Goal: Task Accomplishment & Management: Complete application form

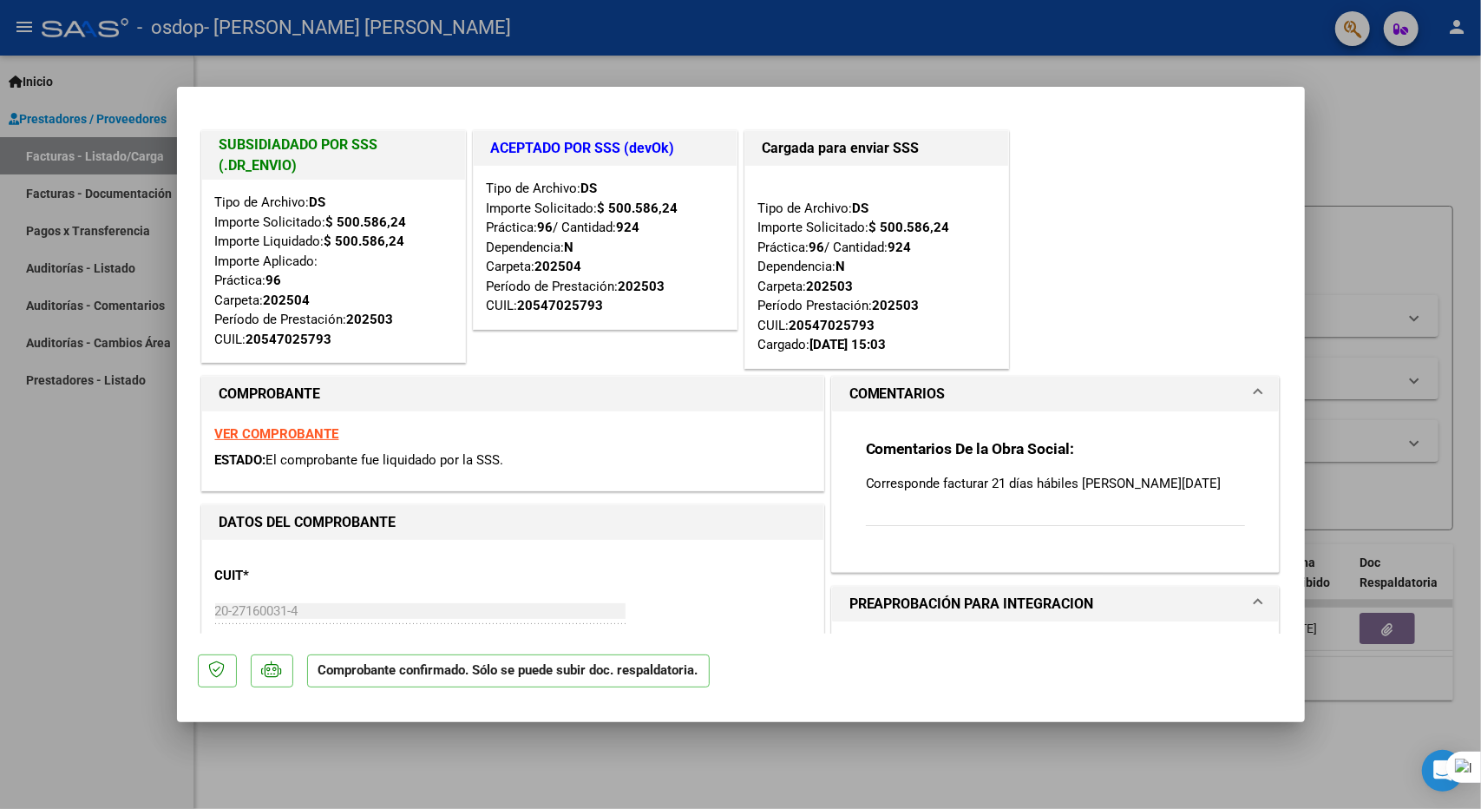
click at [30, 298] on div at bounding box center [740, 404] width 1481 height 809
type input "$ 0,00"
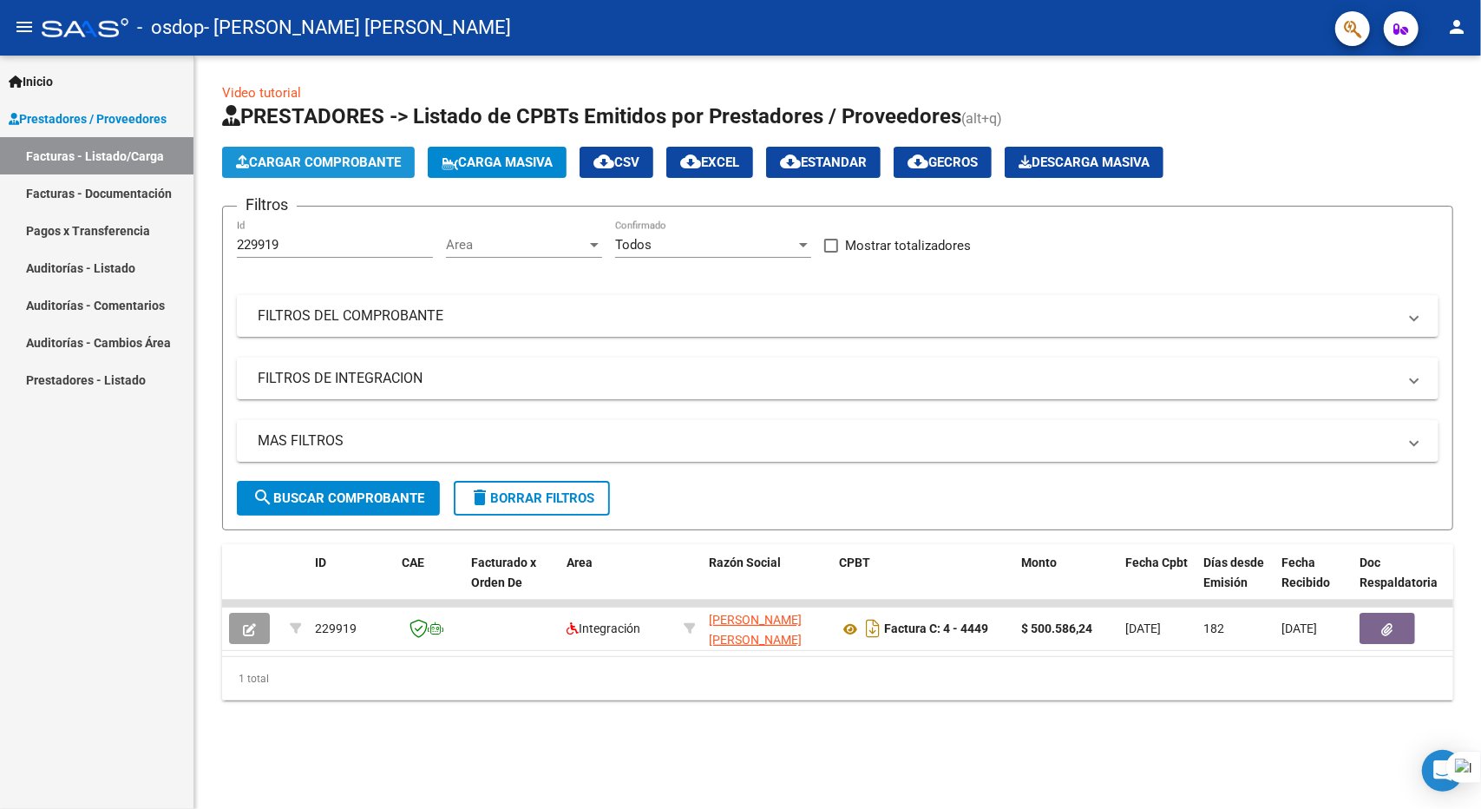
click at [362, 163] on span "Cargar Comprobante" at bounding box center [318, 162] width 165 height 16
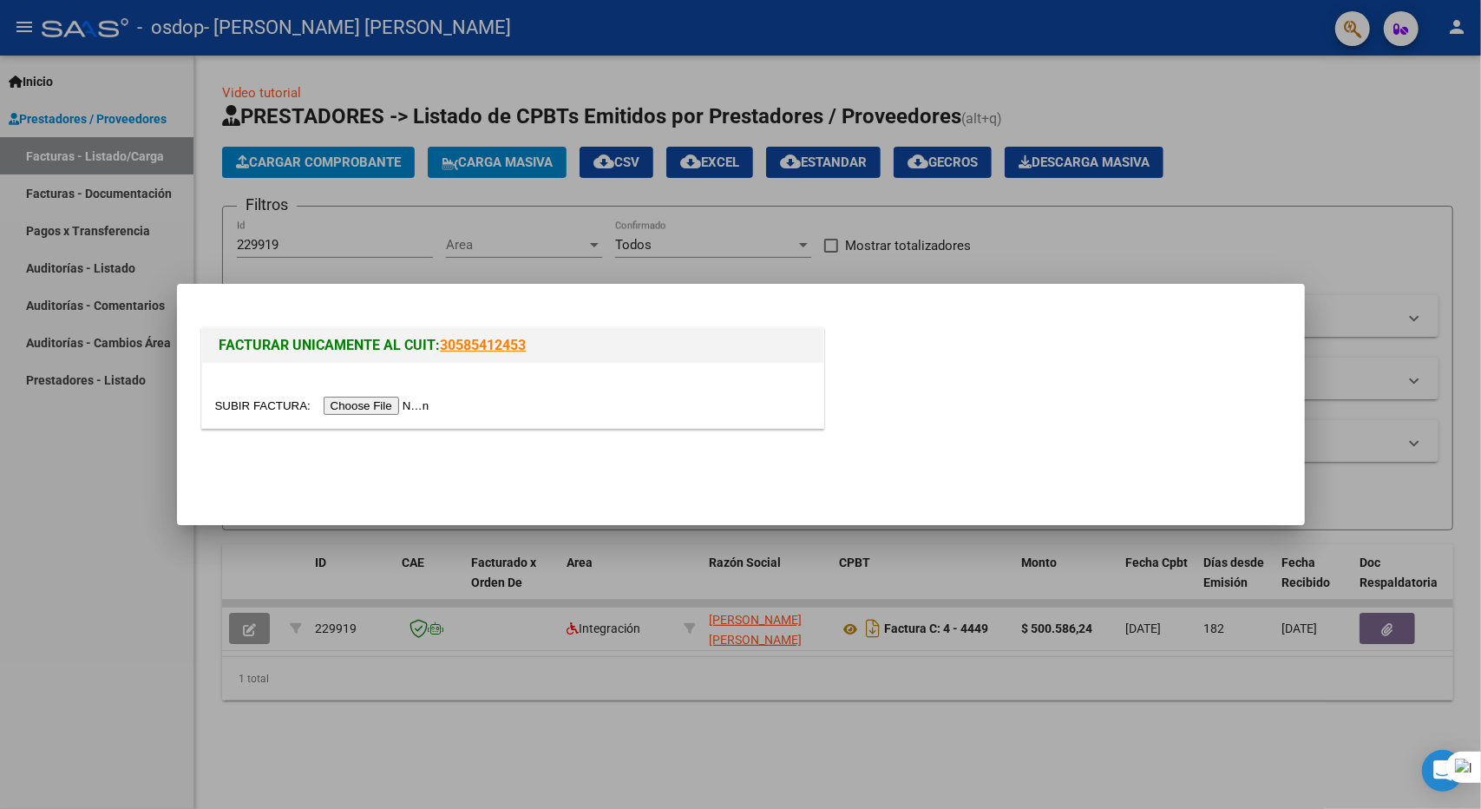
click at [377, 403] on input "file" at bounding box center [325, 406] width 220 height 18
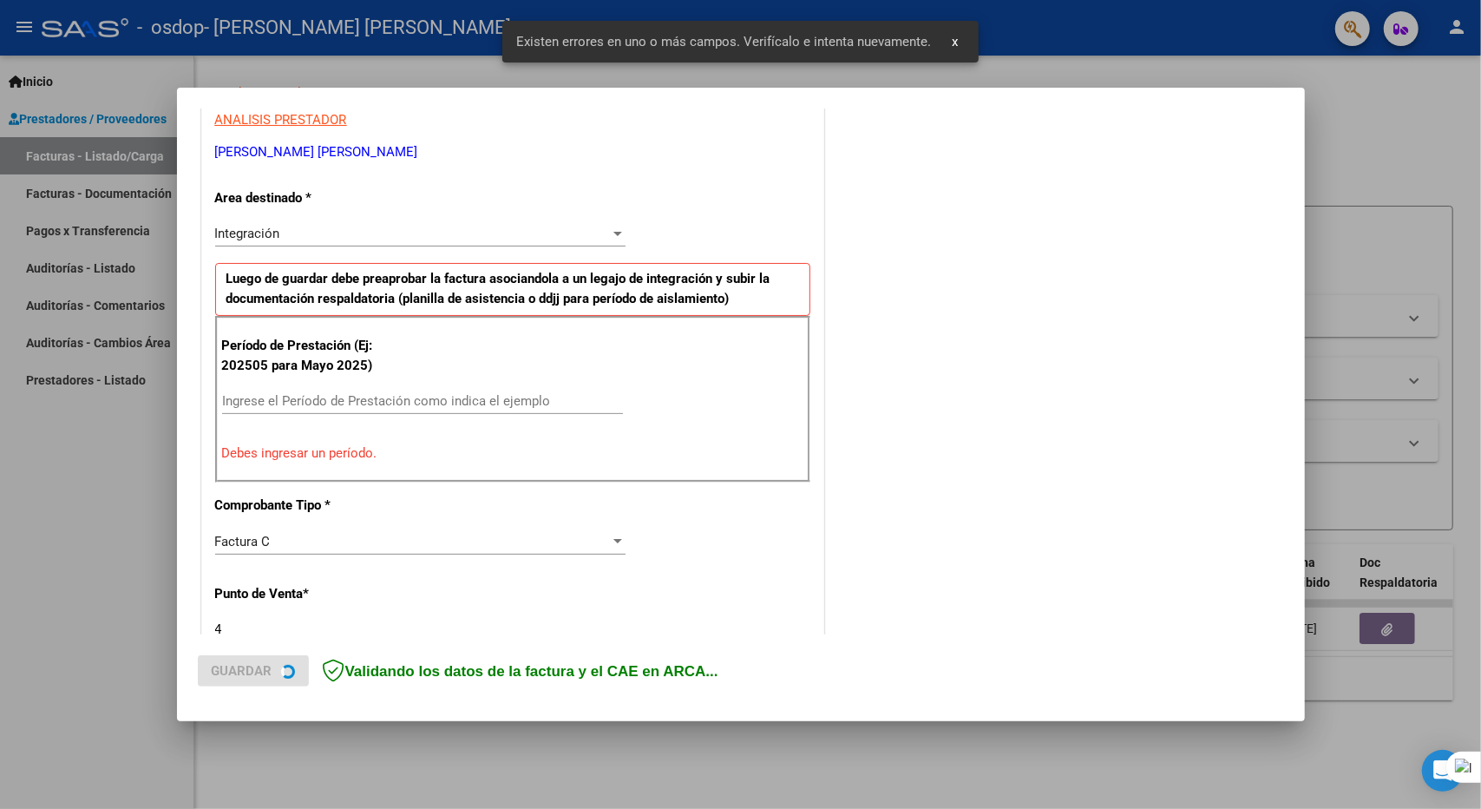
scroll to position [338, 0]
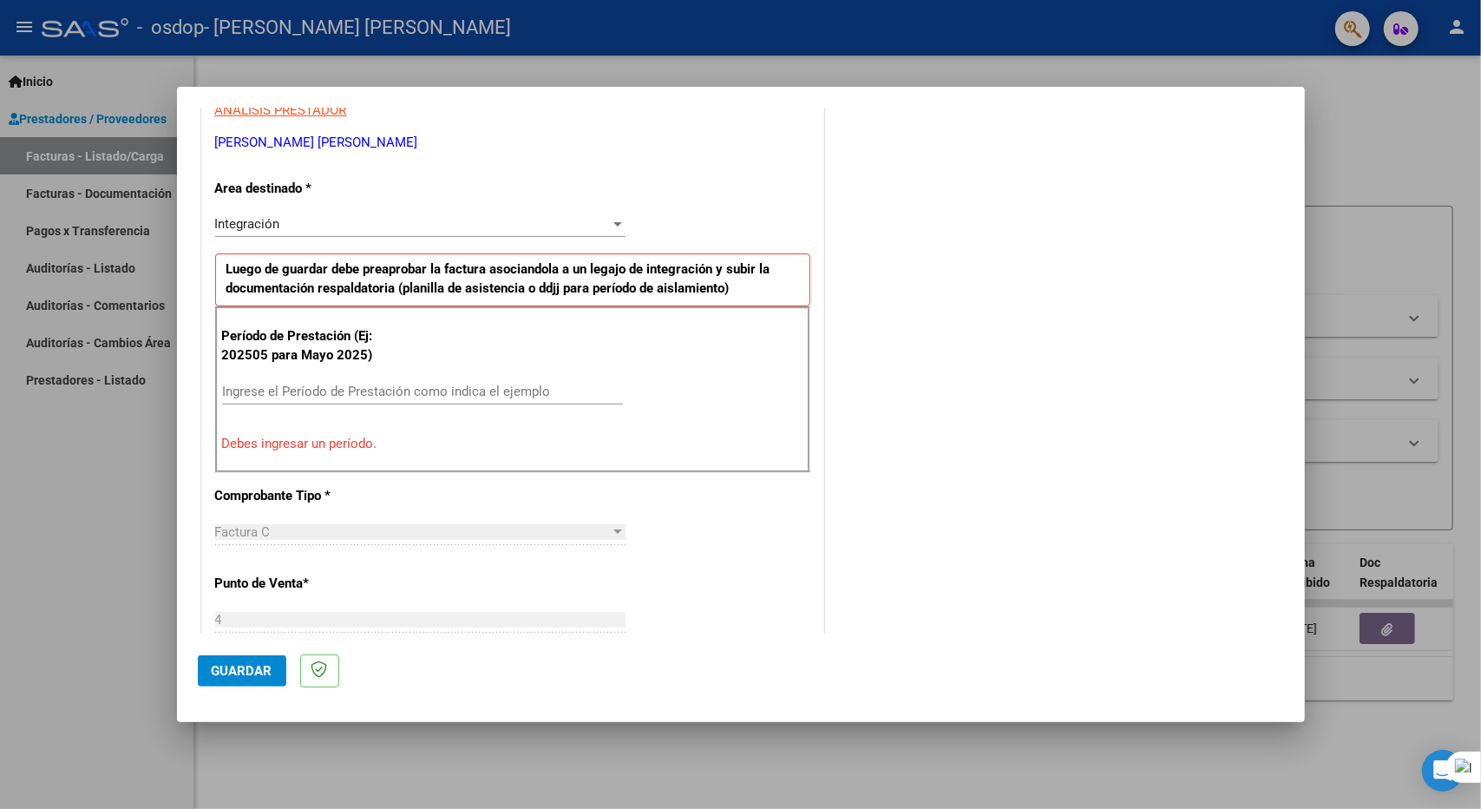
click at [255, 390] on input "Ingrese el Período de Prestación como indica el ejemplo" at bounding box center [422, 392] width 401 height 16
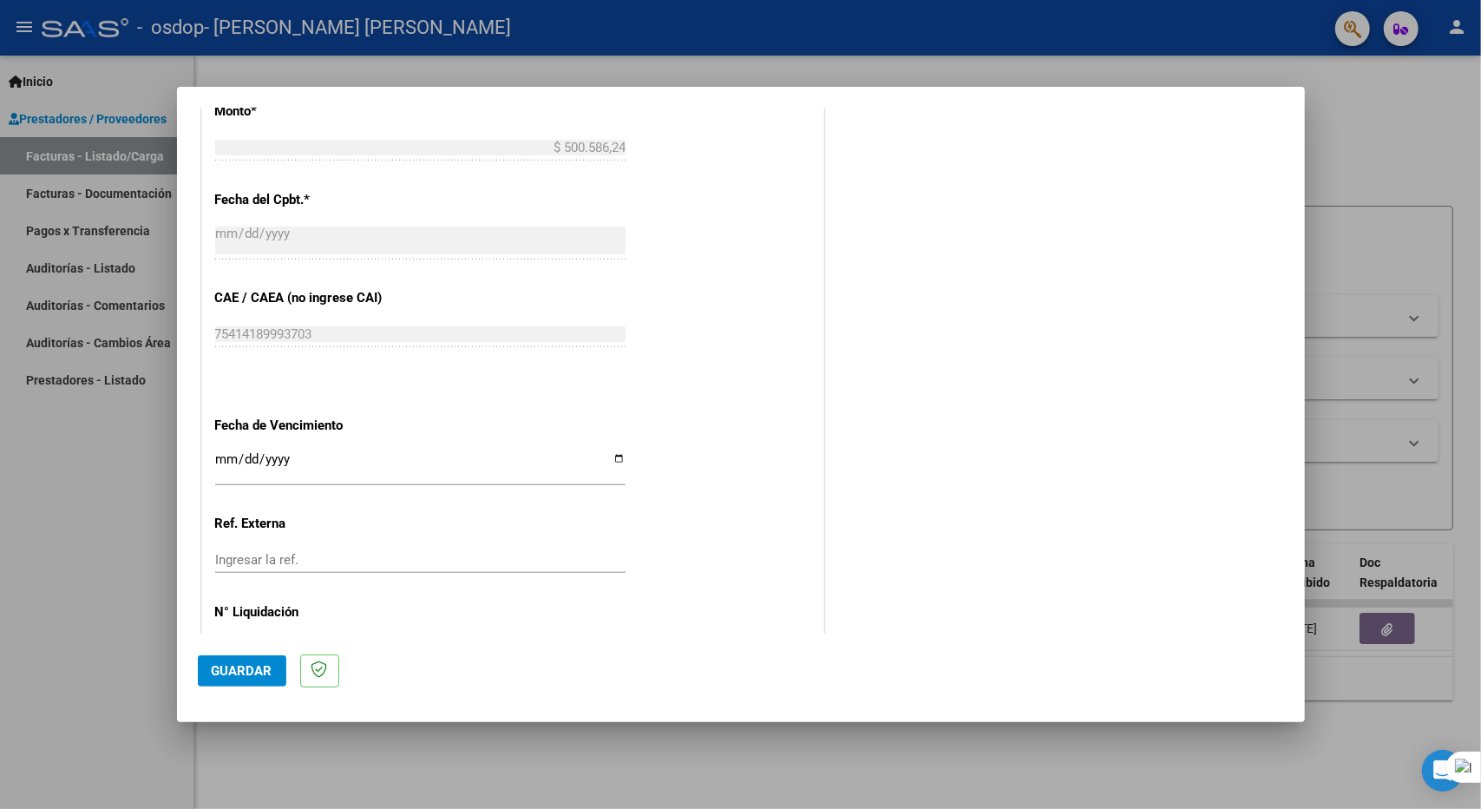
scroll to position [946, 0]
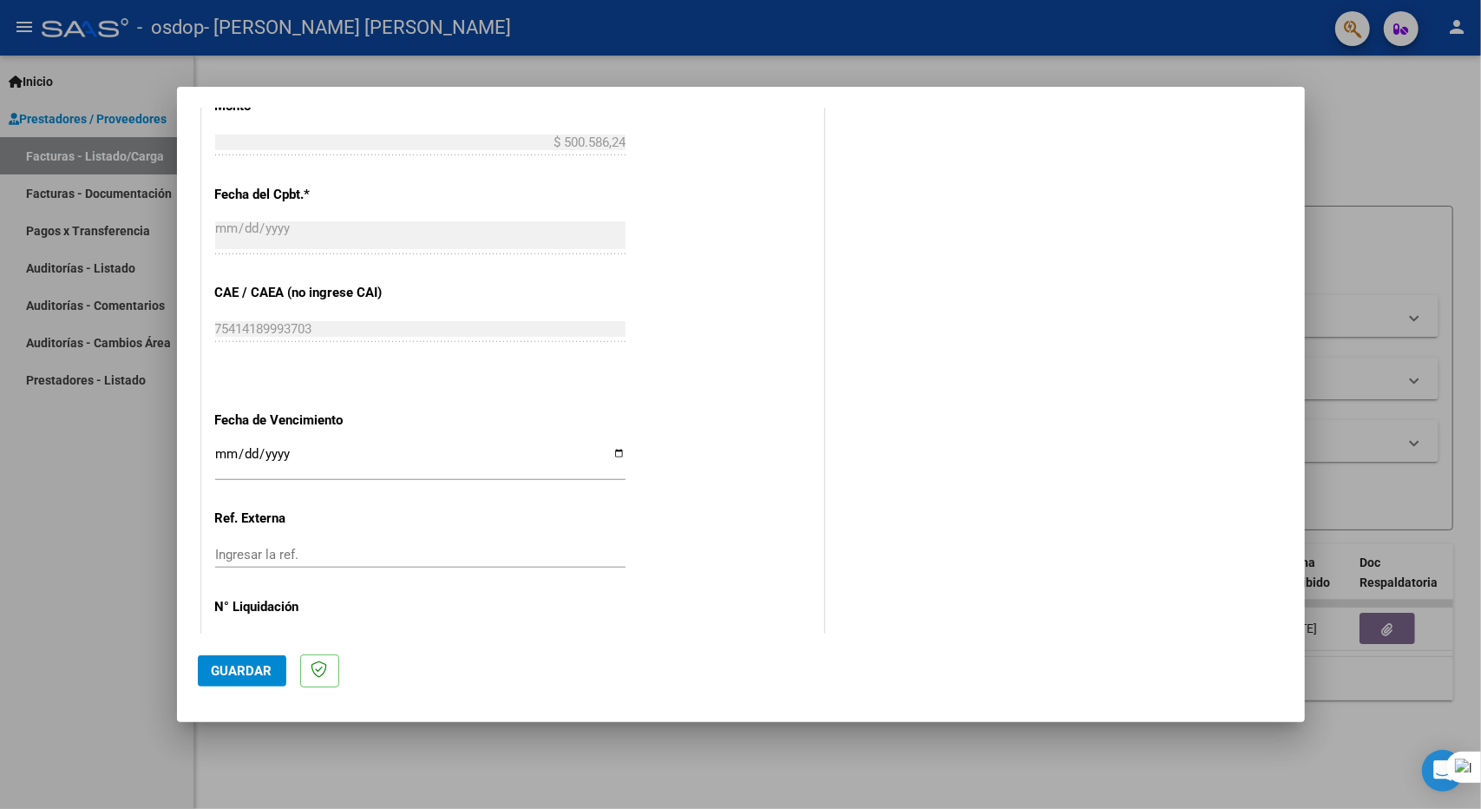
type input "202509"
click at [616, 450] on input "Ingresar la fecha" at bounding box center [420, 461] width 410 height 28
type input "[DATE]"
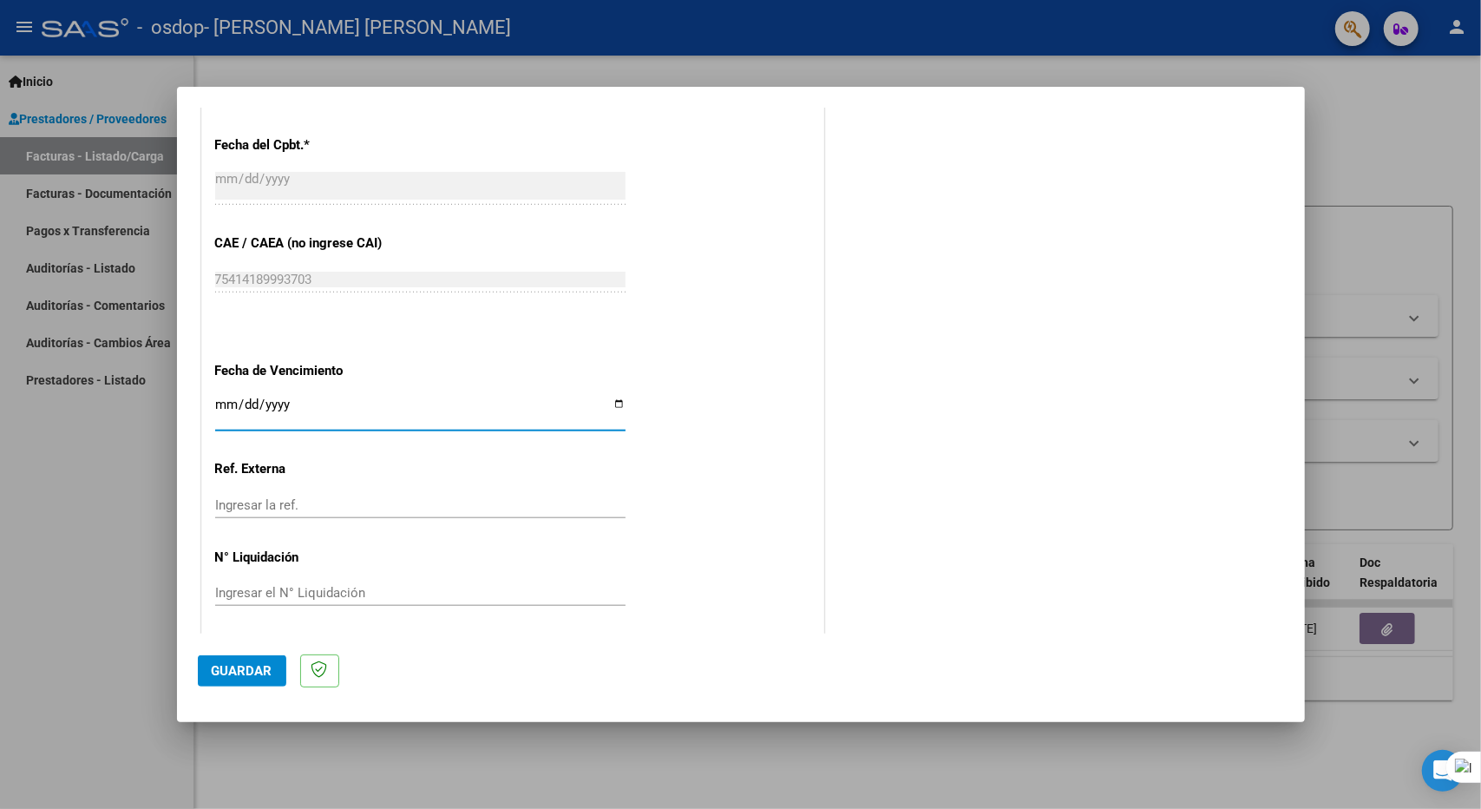
scroll to position [997, 0]
click at [223, 669] on span "Guardar" at bounding box center [242, 671] width 61 height 16
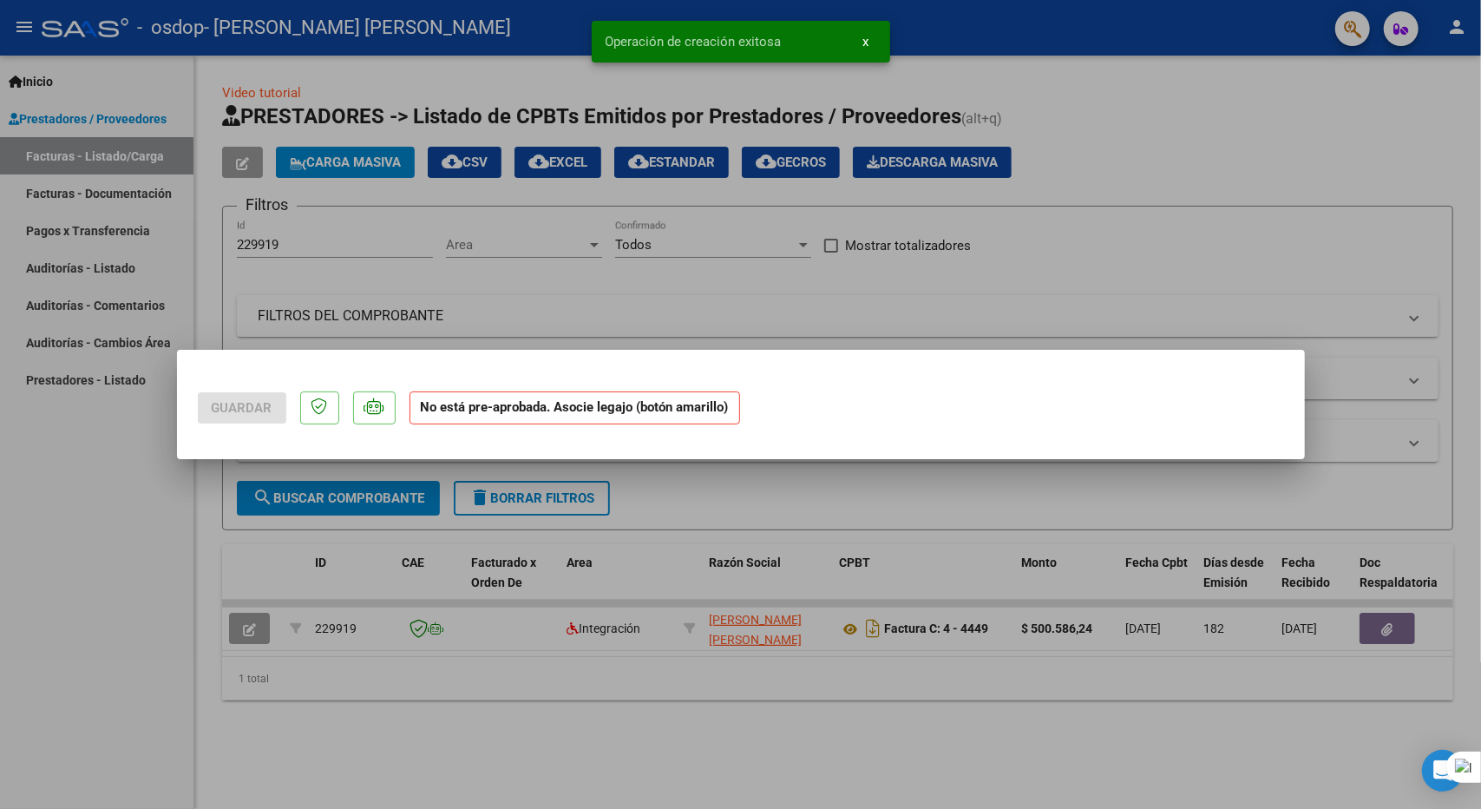
scroll to position [0, 0]
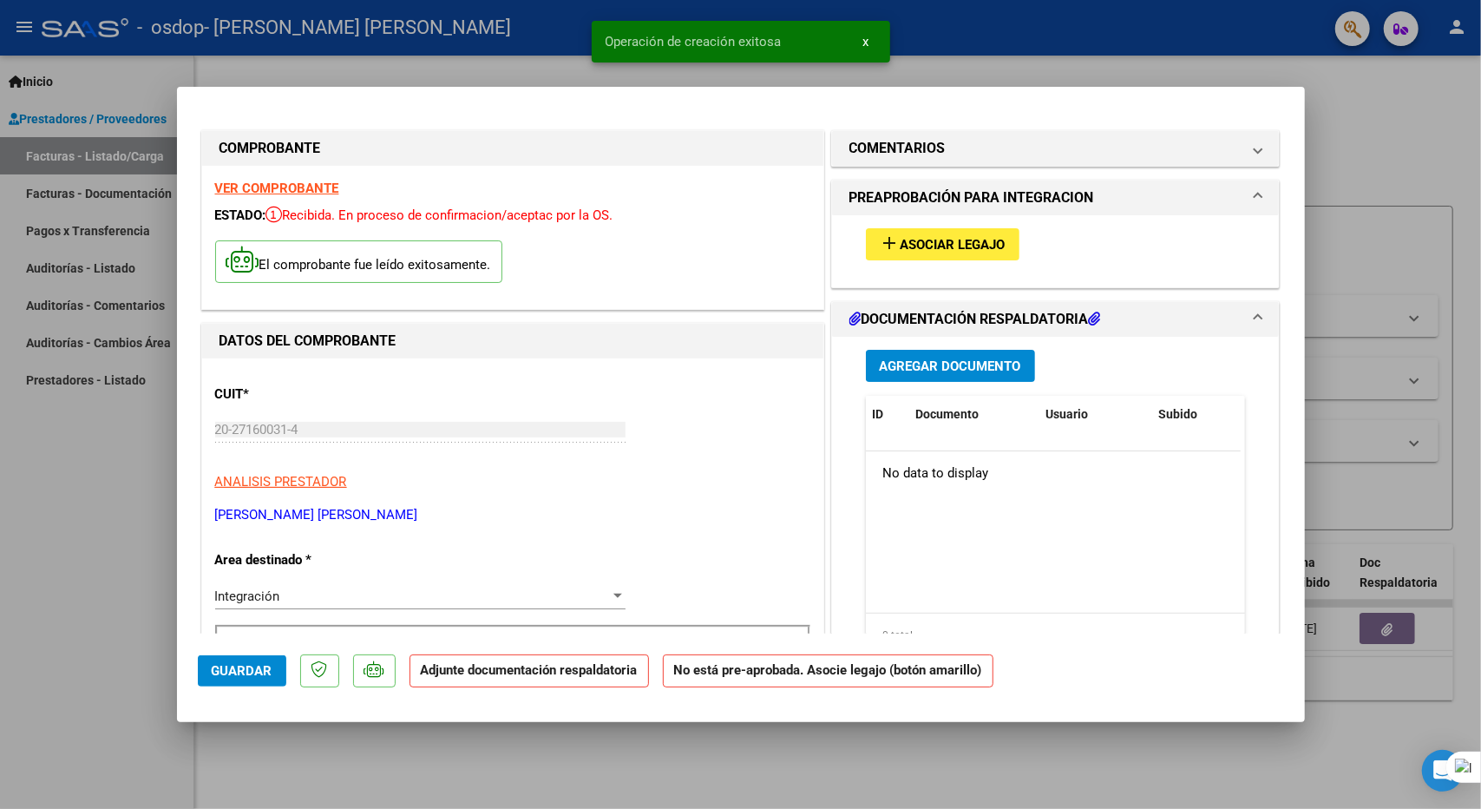
click at [915, 242] on span "Asociar Legajo" at bounding box center [953, 245] width 105 height 16
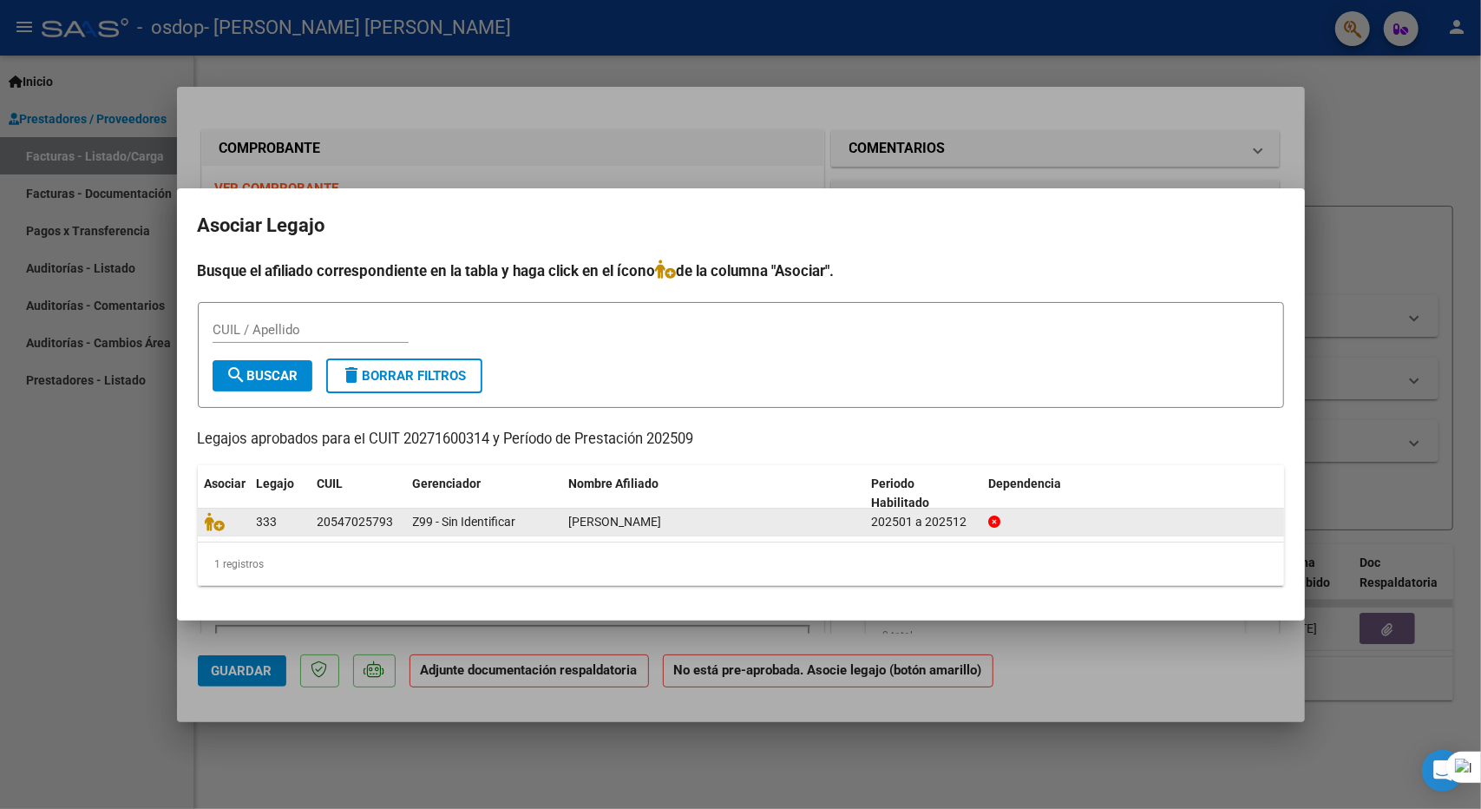
click at [297, 522] on div "333" at bounding box center [280, 522] width 47 height 20
click at [220, 520] on icon at bounding box center [215, 521] width 21 height 19
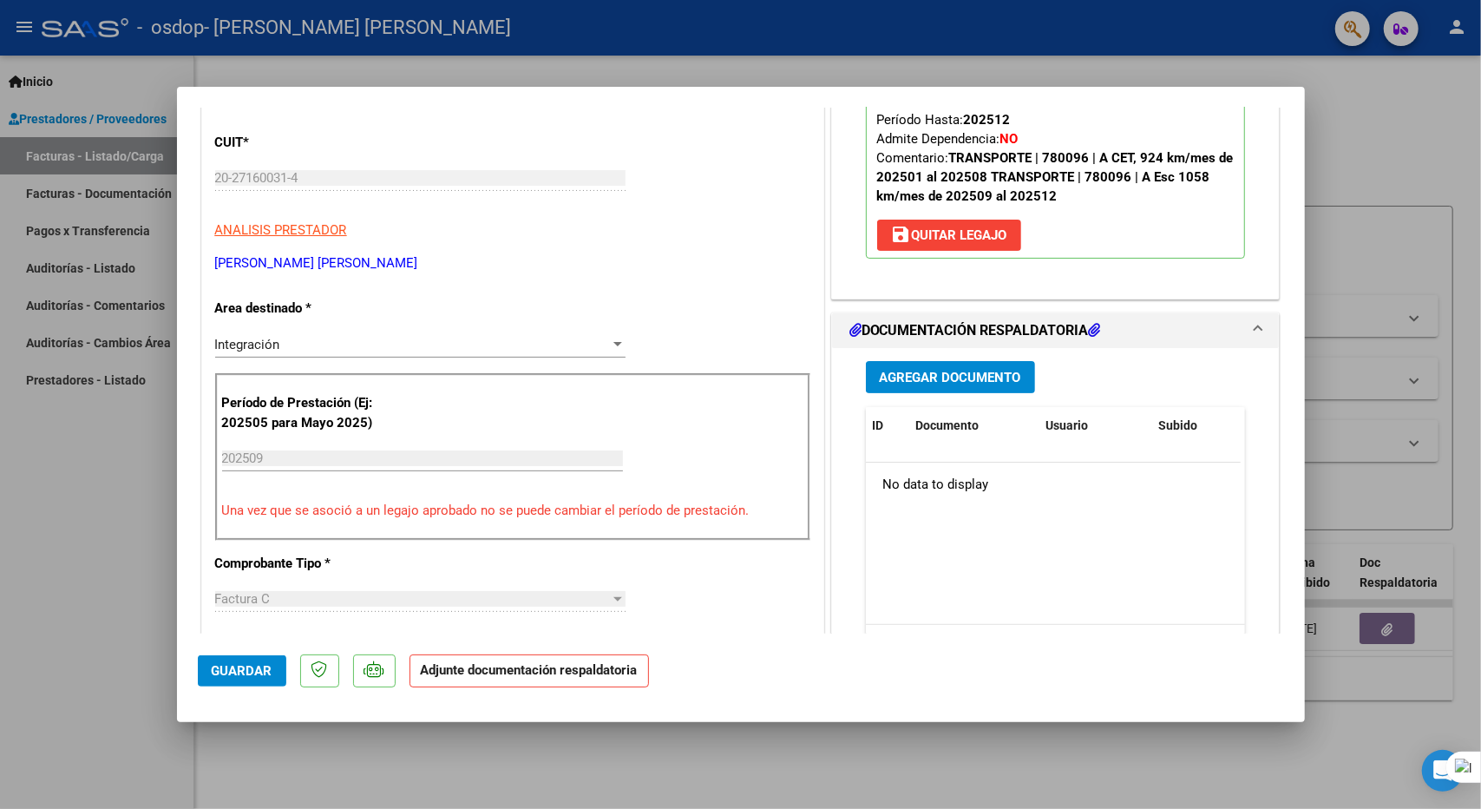
scroll to position [347, 0]
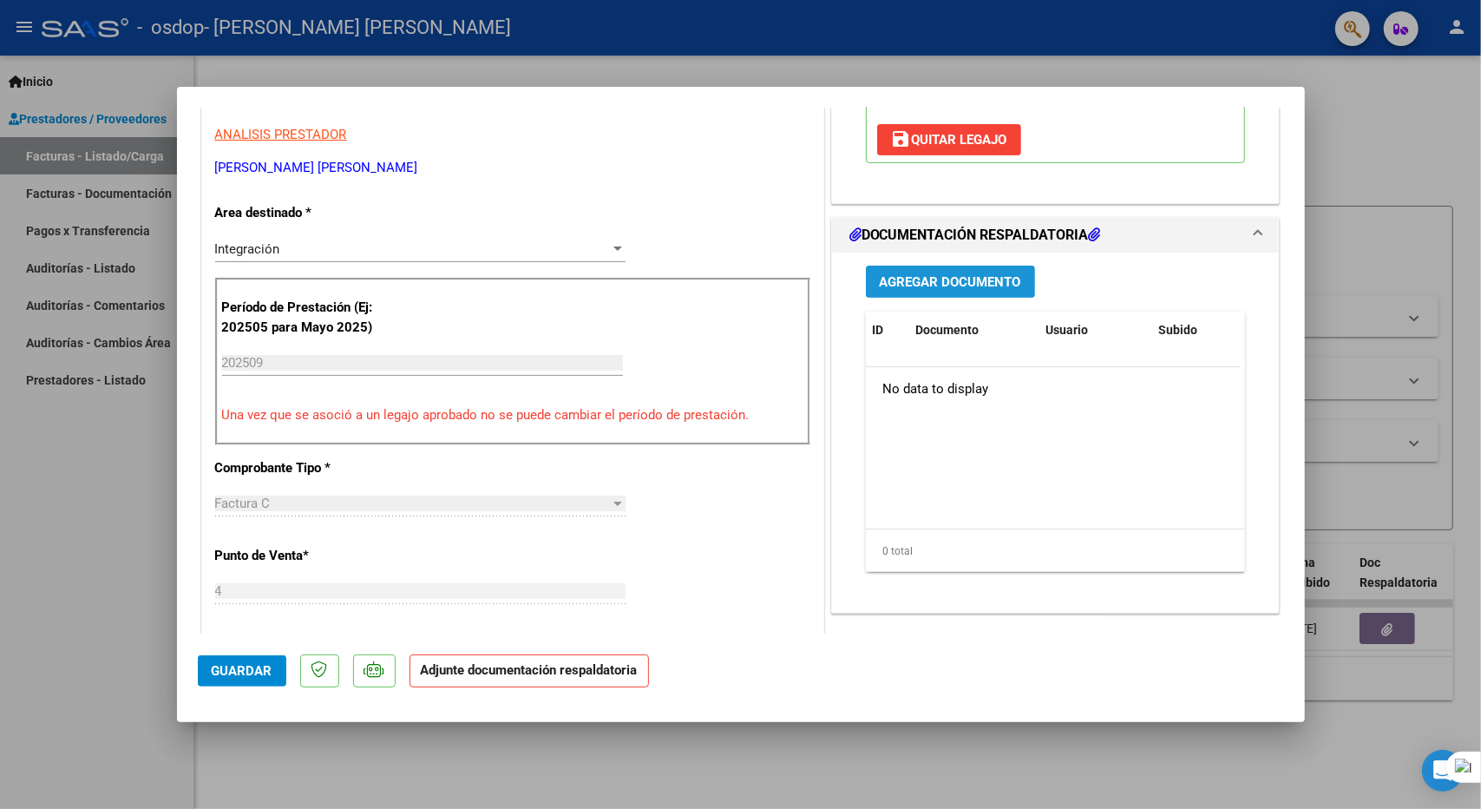
click at [950, 274] on span "Agregar Documento" at bounding box center [950, 282] width 141 height 16
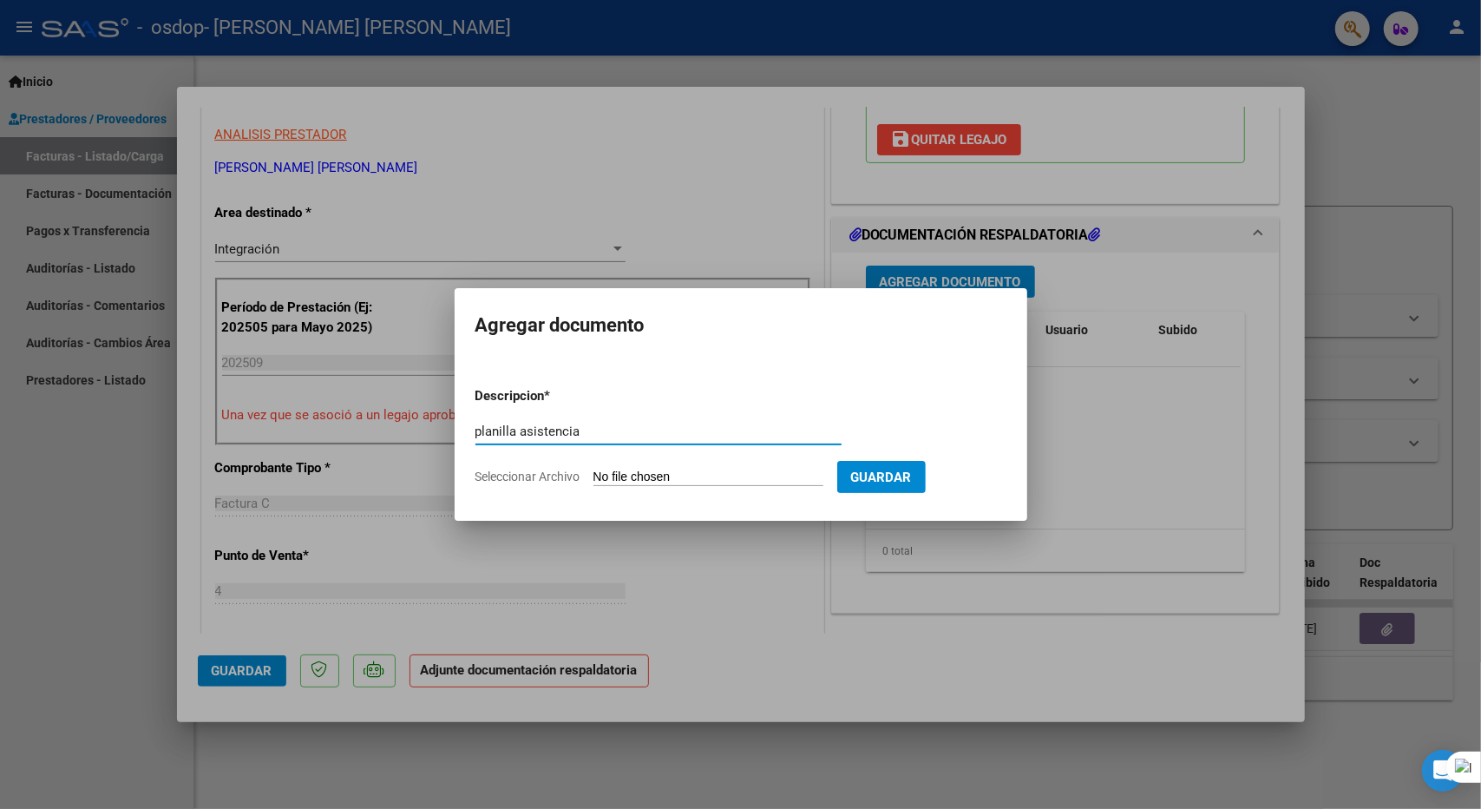
type input "planilla asistencia"
click at [748, 472] on input "Seleccionar Archivo" at bounding box center [709, 477] width 230 height 16
type input "C:\fakepath\rivas maximo (13).pdf"
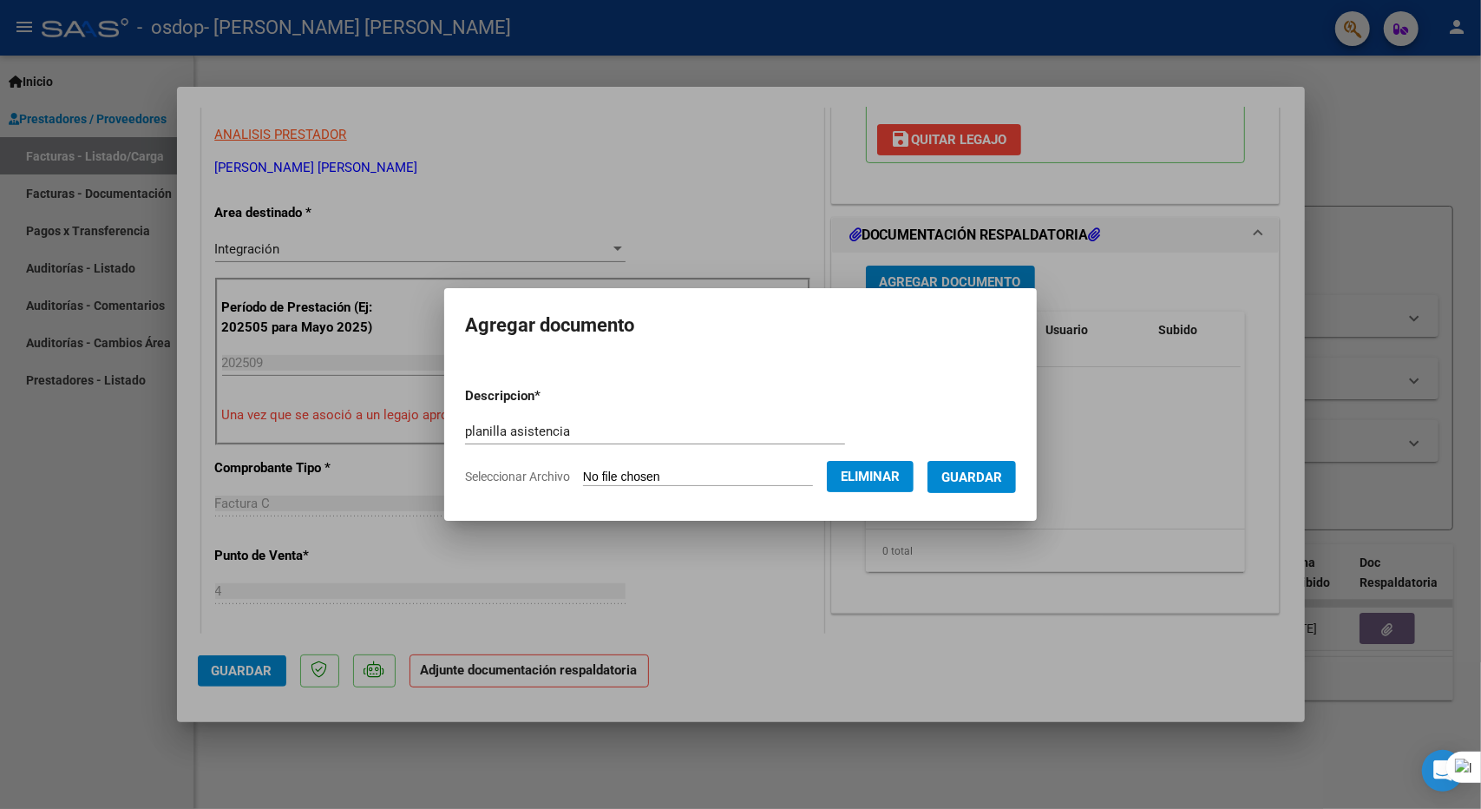
click at [975, 482] on span "Guardar" at bounding box center [972, 477] width 61 height 16
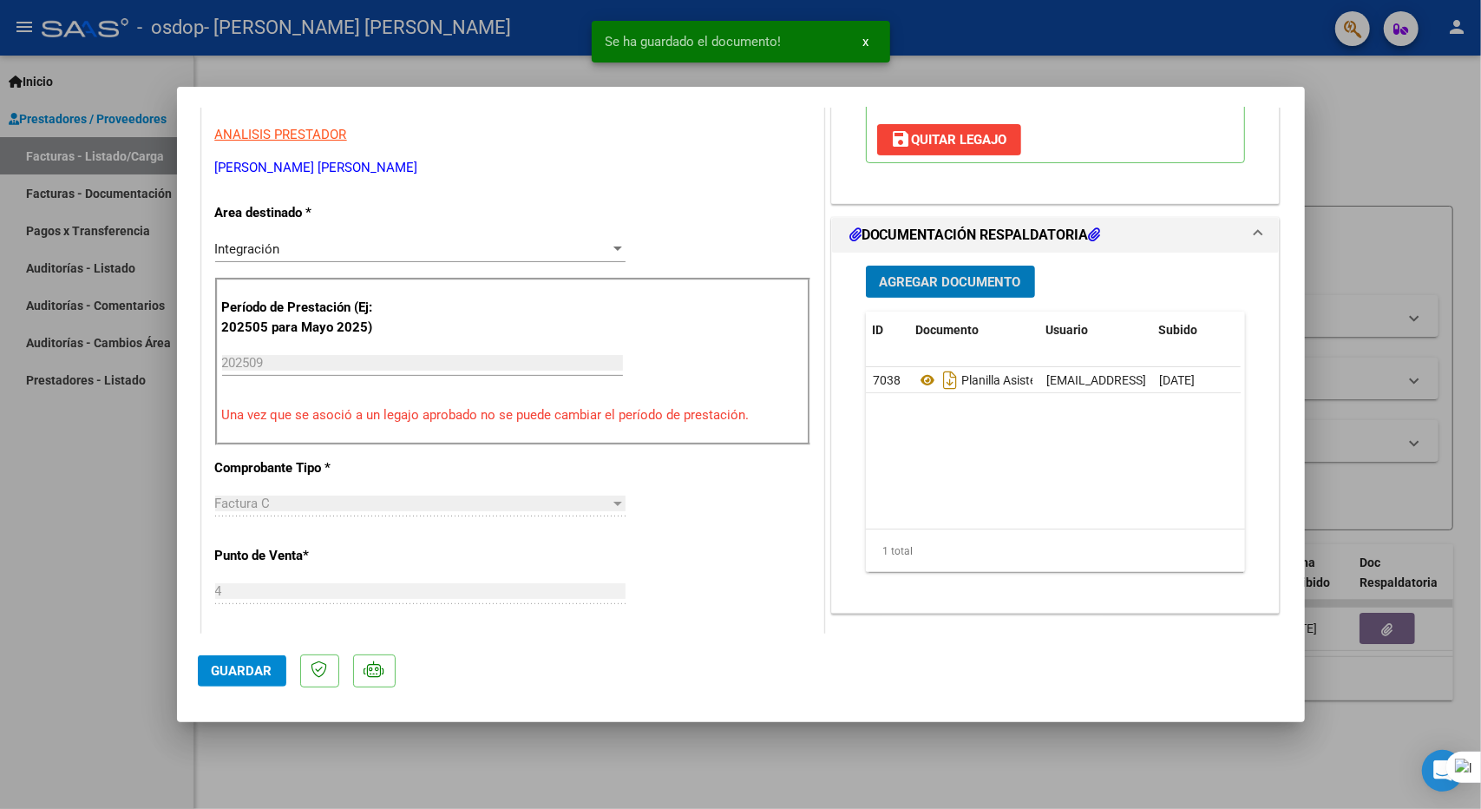
click at [231, 666] on span "Guardar" at bounding box center [242, 671] width 61 height 16
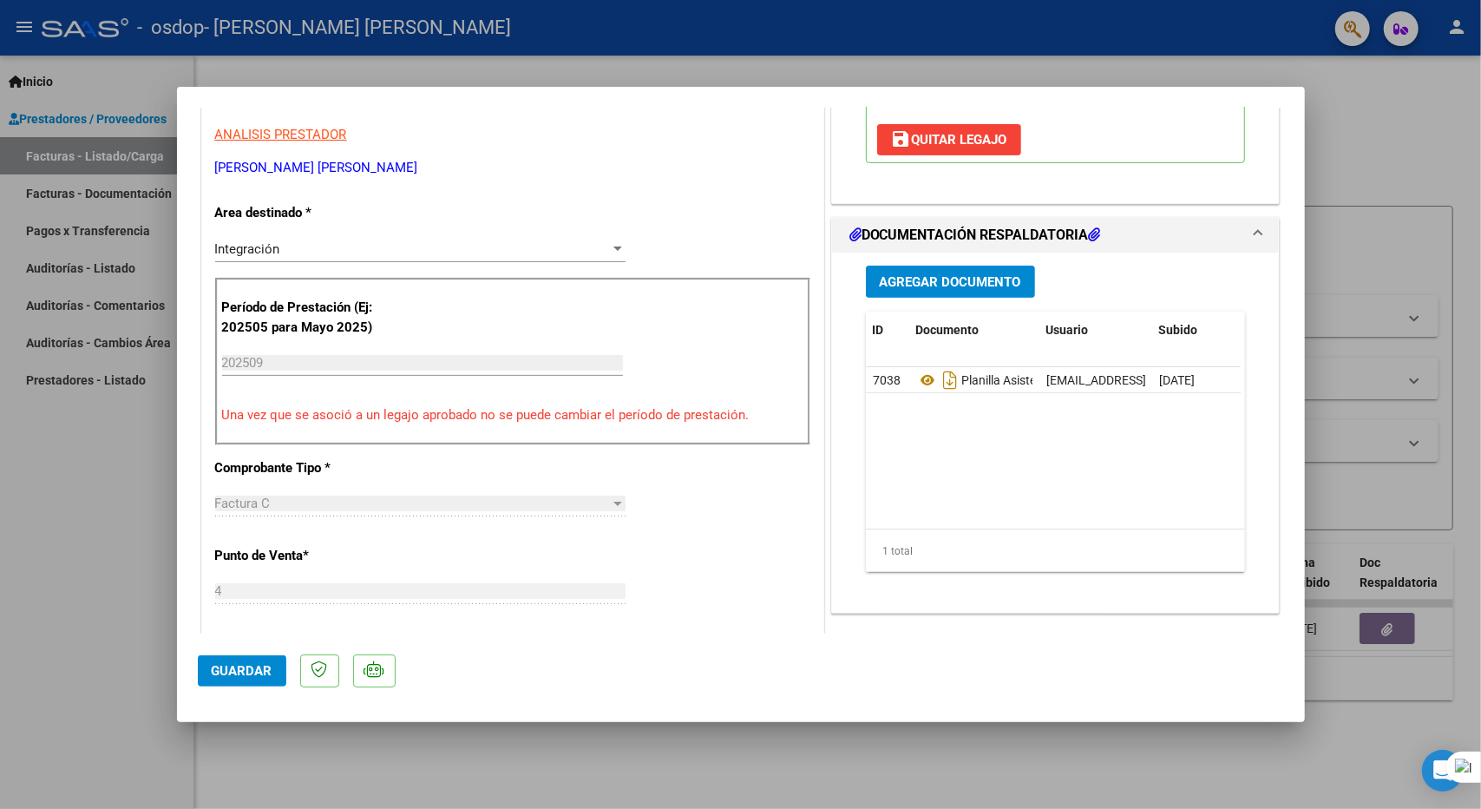
click at [1109, 72] on div at bounding box center [740, 404] width 1481 height 809
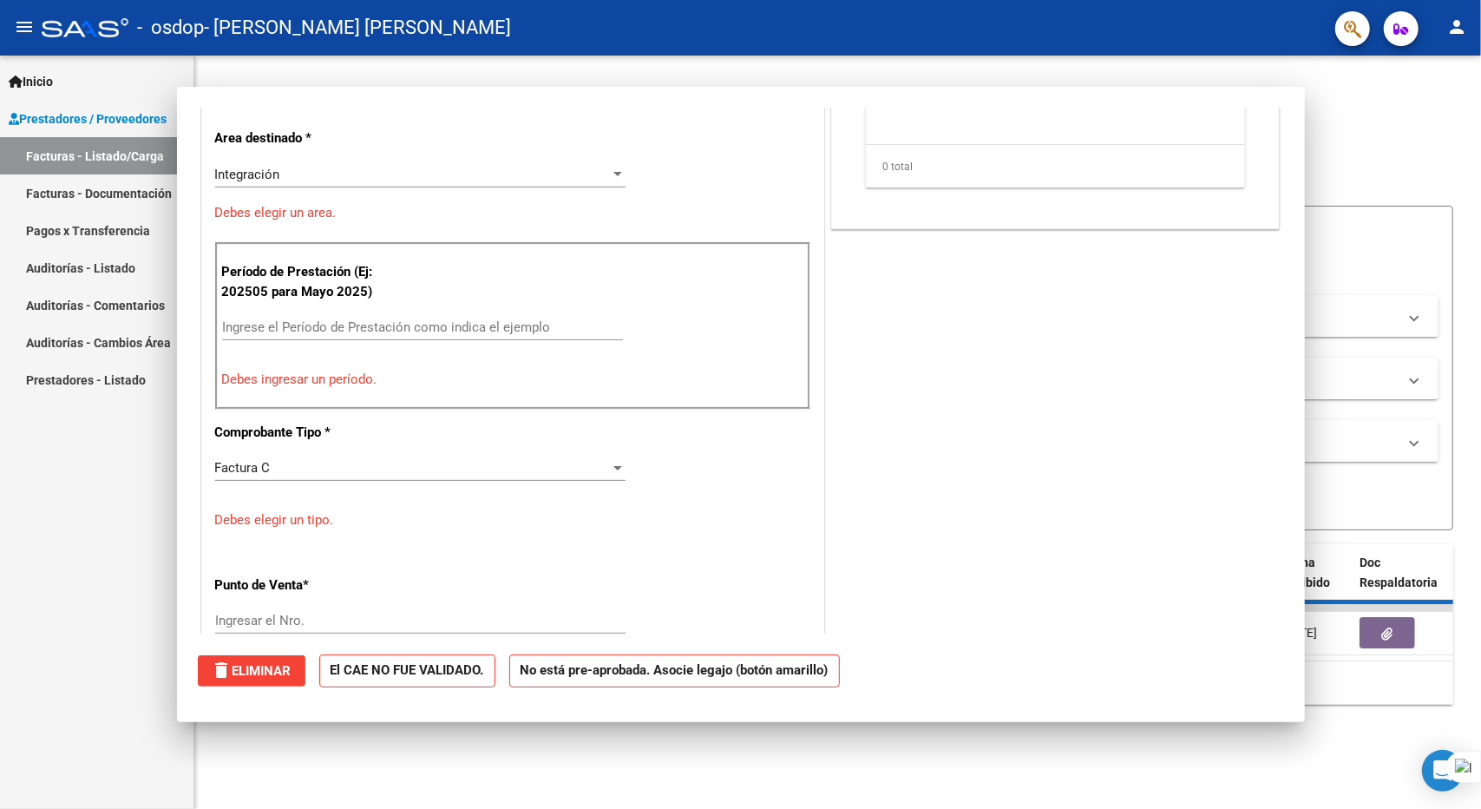
scroll to position [0, 0]
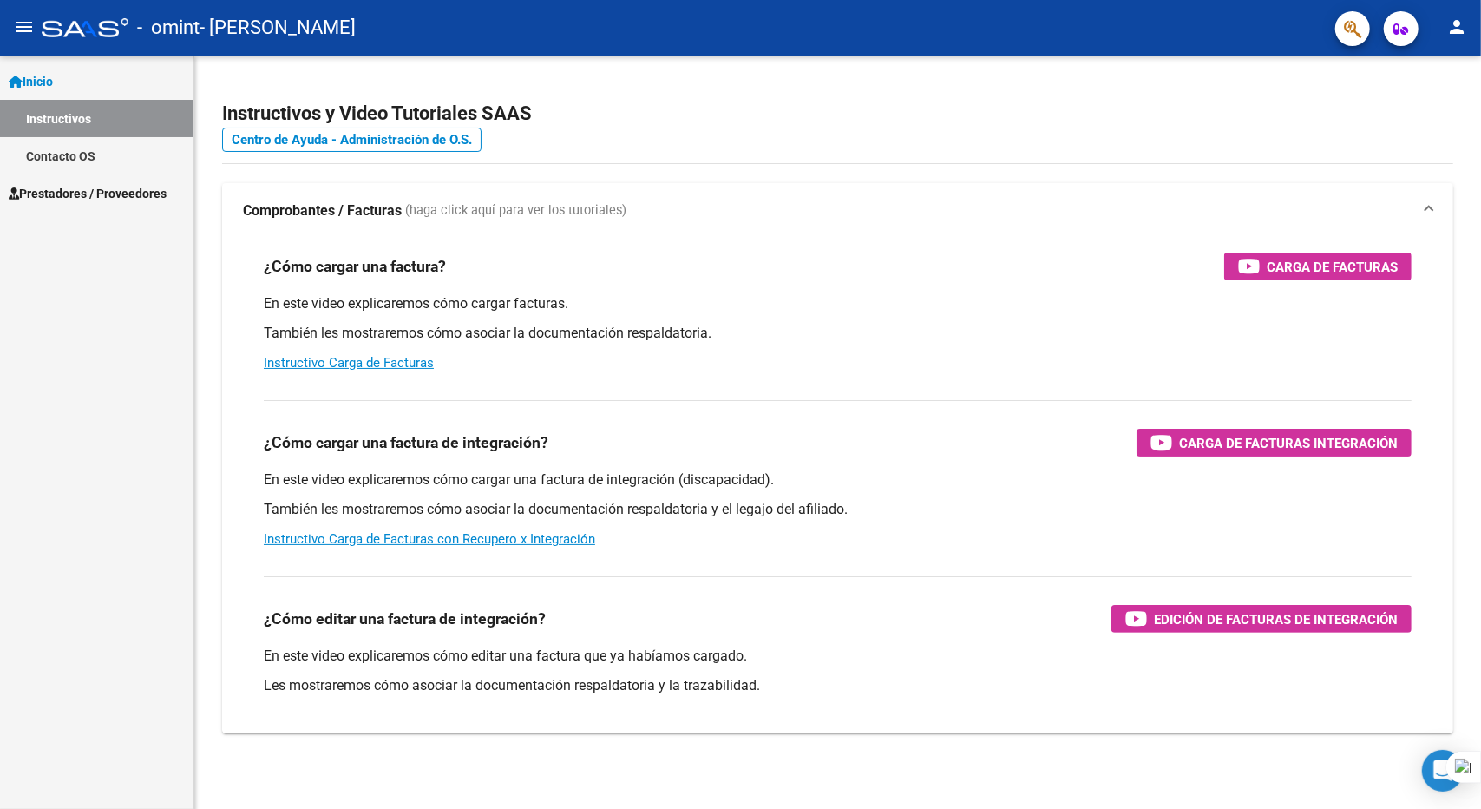
click at [53, 72] on span "Inicio" at bounding box center [31, 81] width 44 height 19
click at [65, 112] on span "Prestadores / Proveedores" at bounding box center [88, 118] width 158 height 19
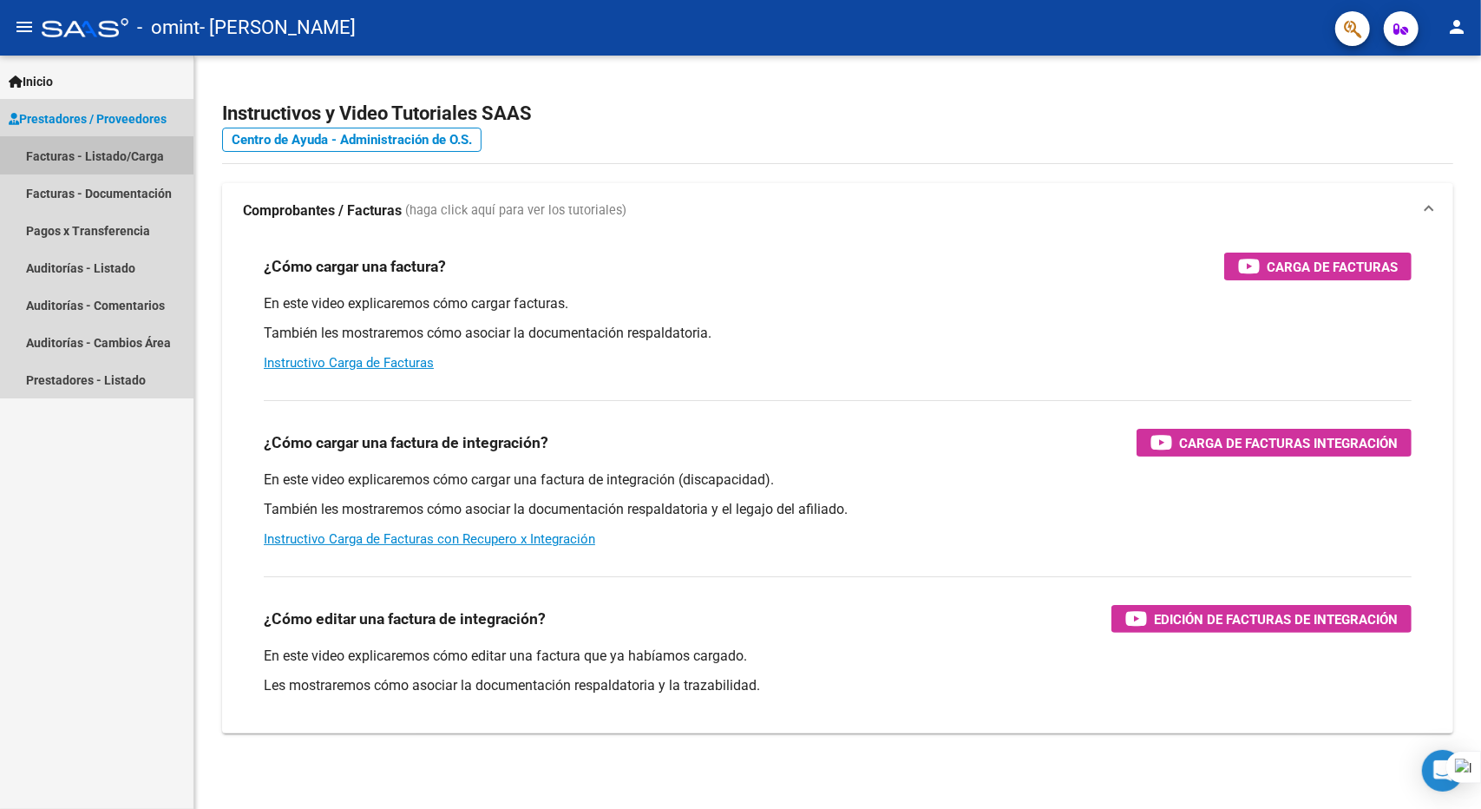
click at [62, 157] on link "Facturas - Listado/Carga" at bounding box center [97, 155] width 194 height 37
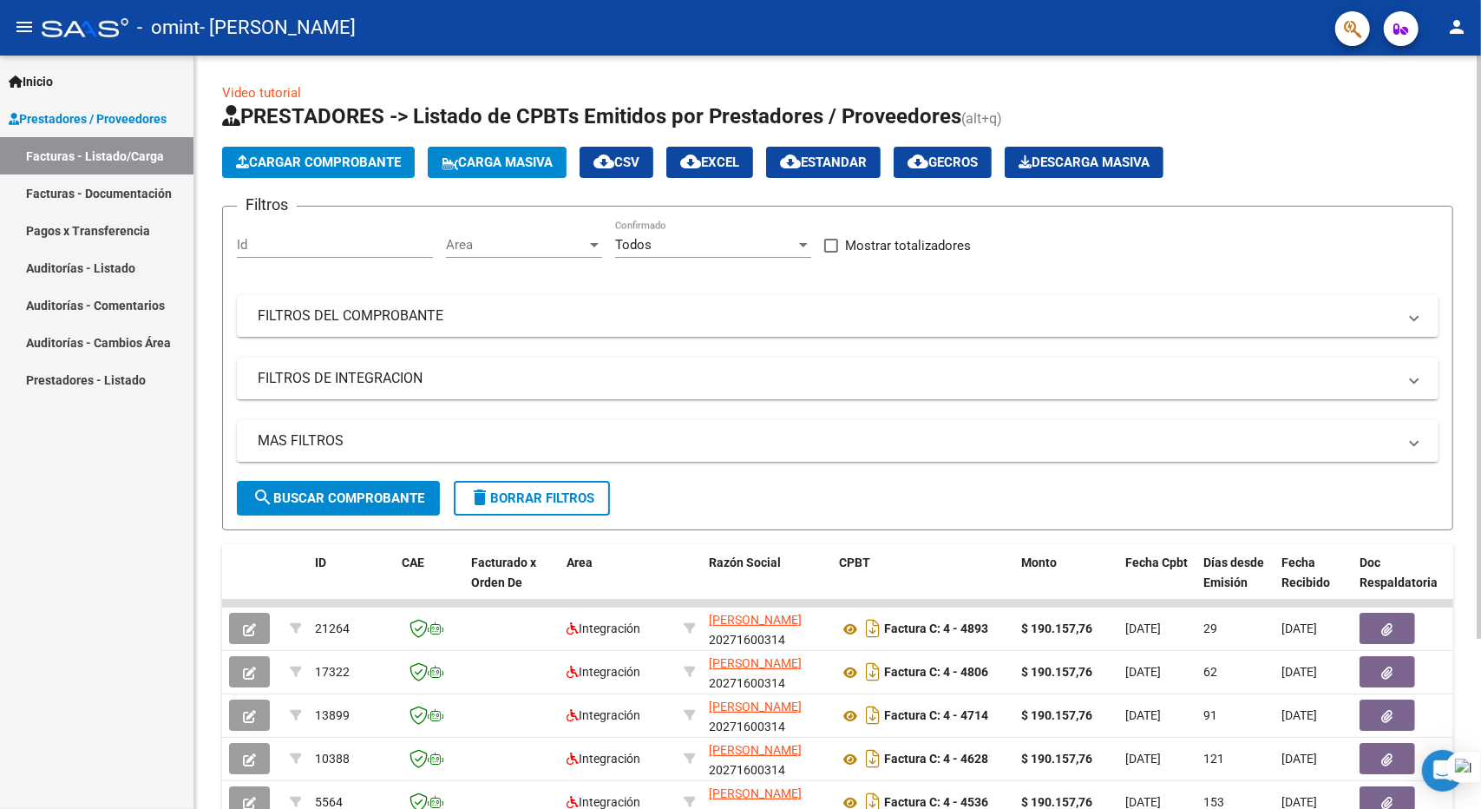
click at [345, 165] on span "Cargar Comprobante" at bounding box center [318, 162] width 165 height 16
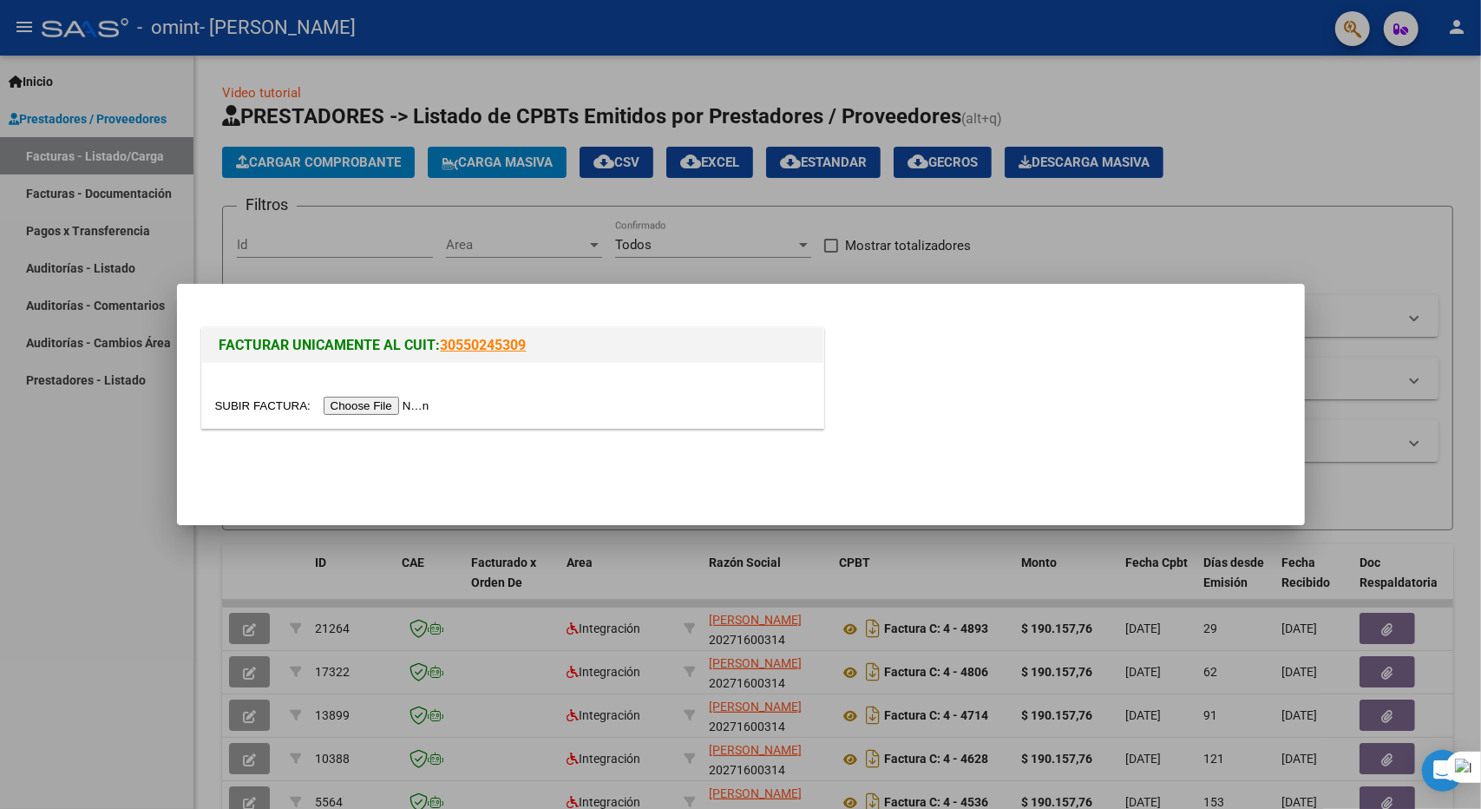
click at [391, 404] on input "file" at bounding box center [325, 406] width 220 height 18
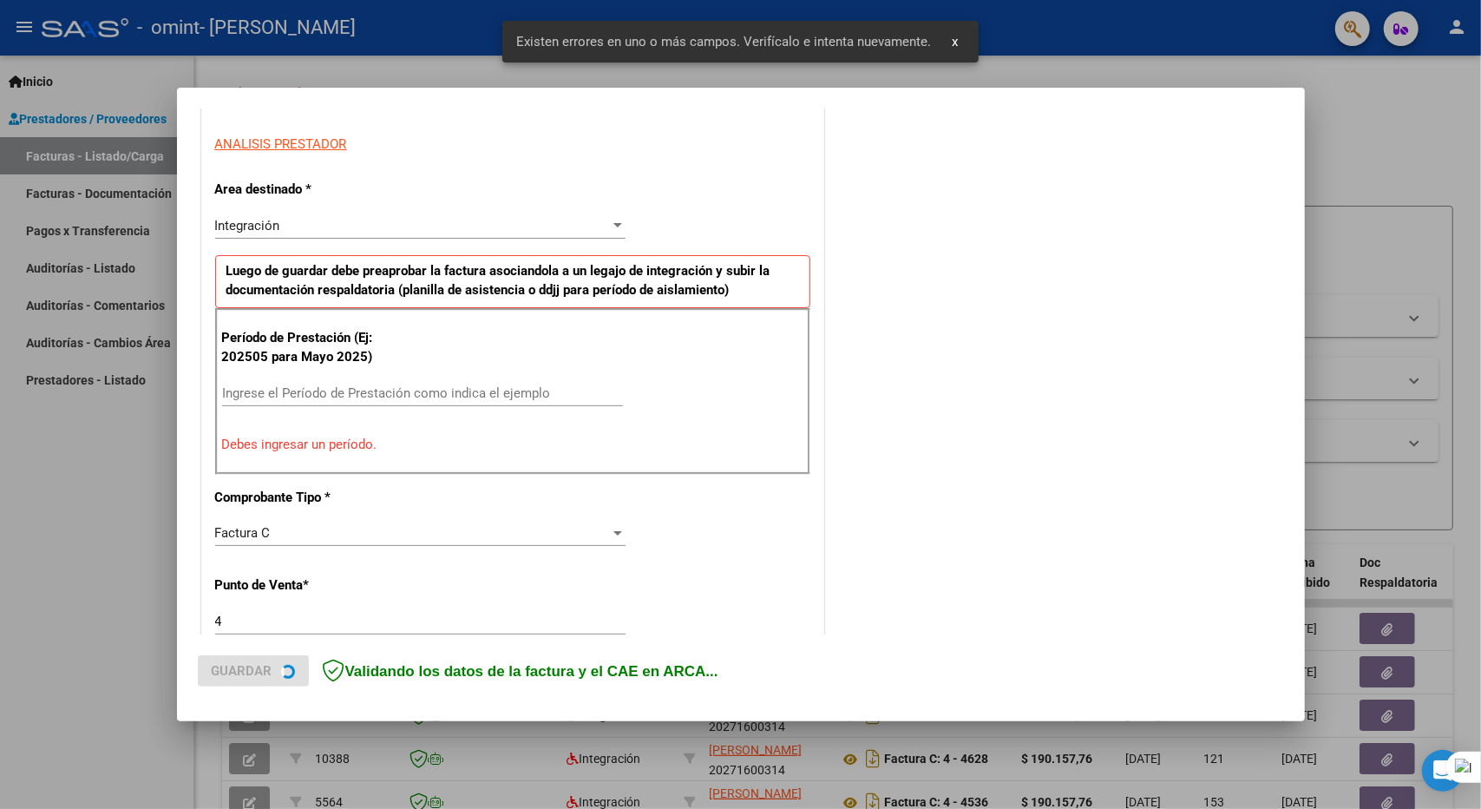
scroll to position [305, 0]
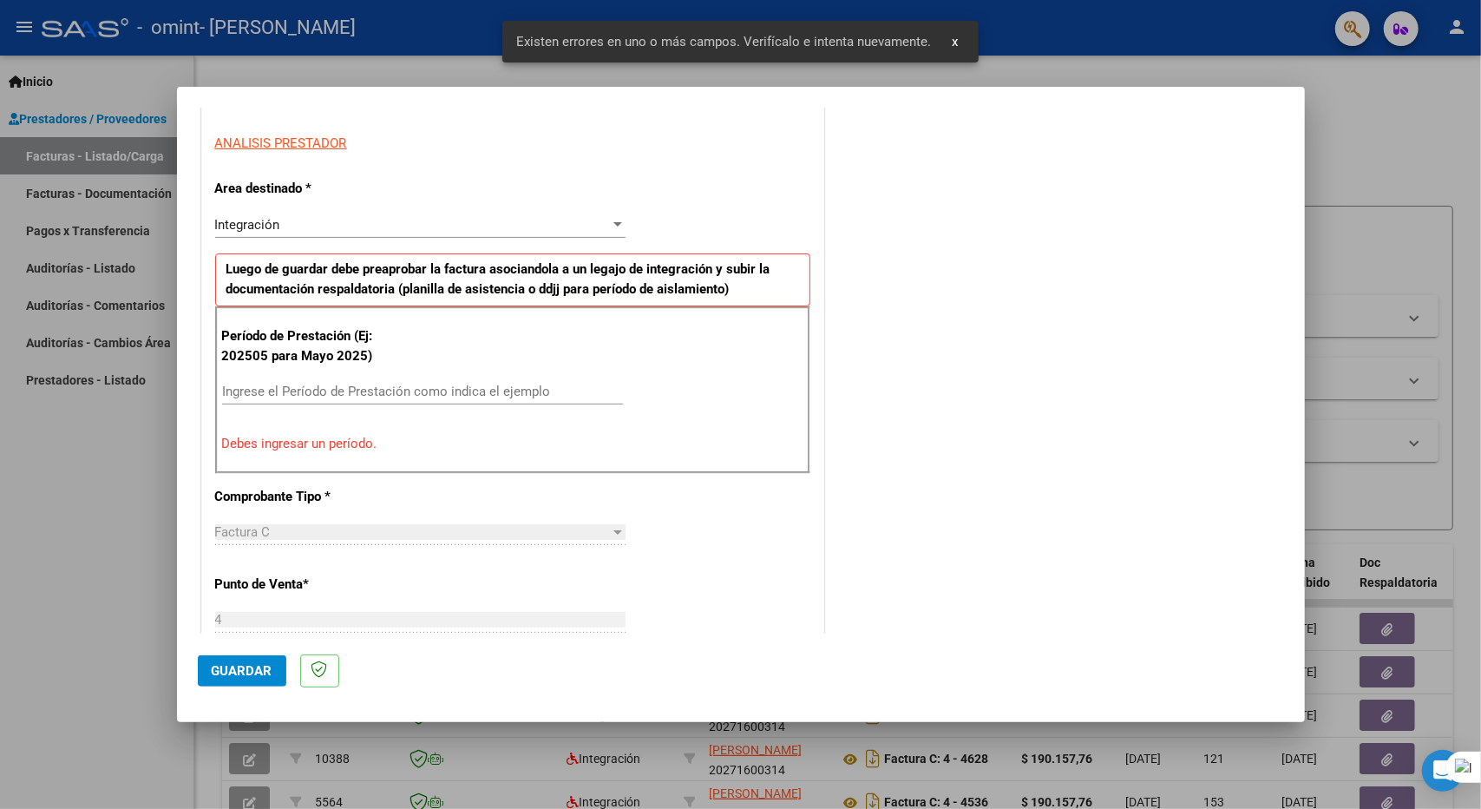
click at [265, 384] on input "Ingrese el Período de Prestación como indica el ejemplo" at bounding box center [422, 392] width 401 height 16
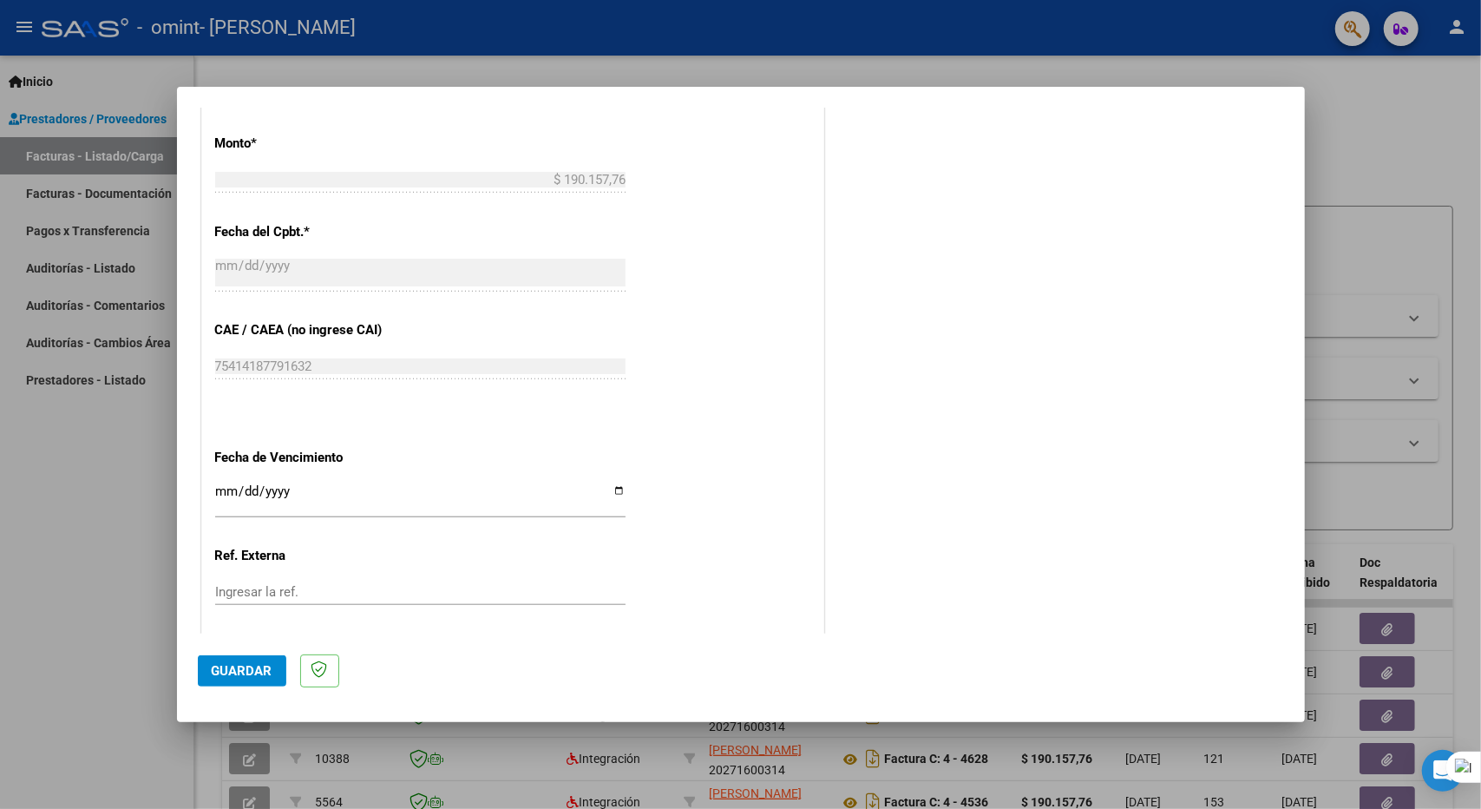
scroll to position [913, 0]
type input "202509"
click at [611, 481] on input "Ingresar la fecha" at bounding box center [420, 494] width 410 height 28
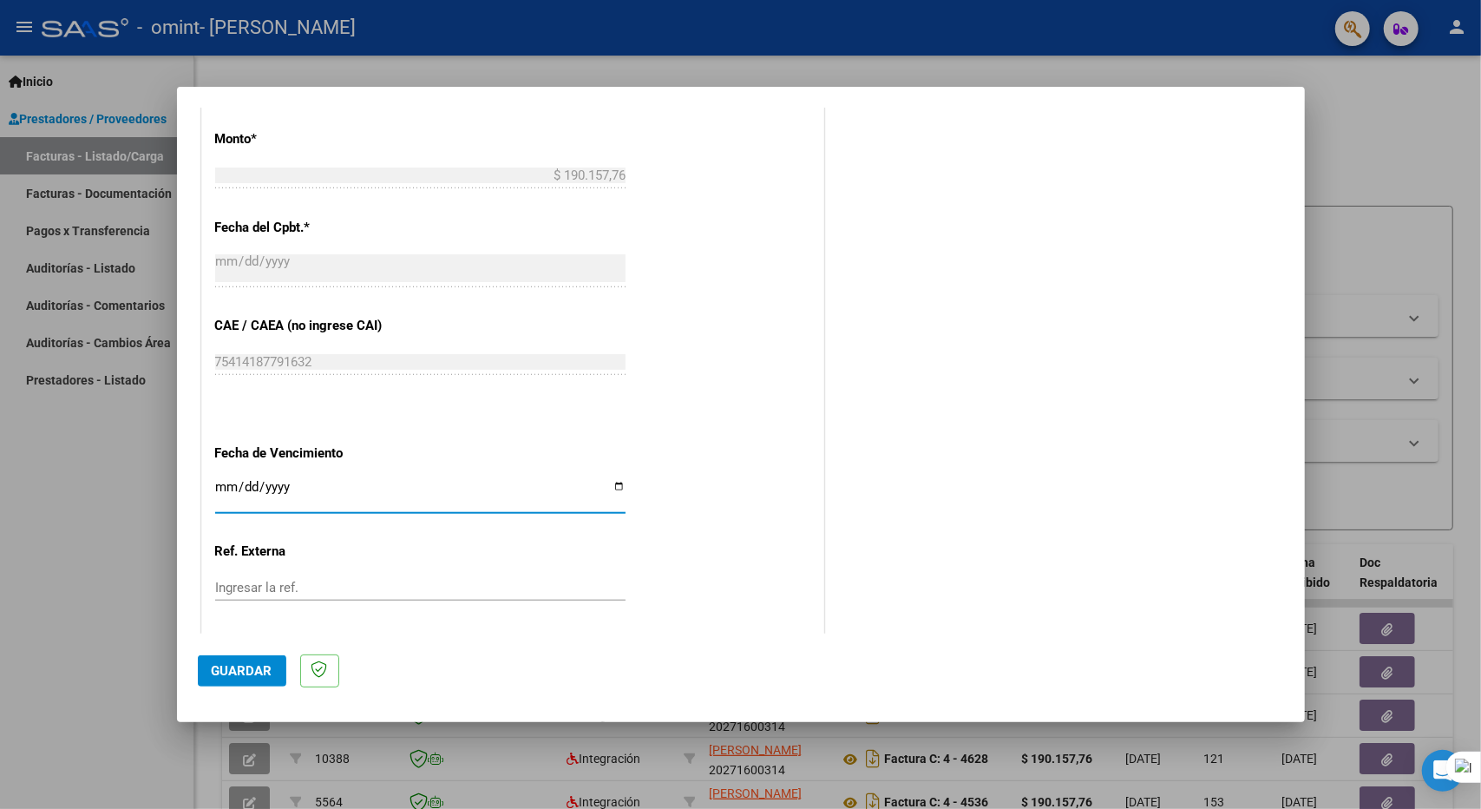
type input "[DATE]"
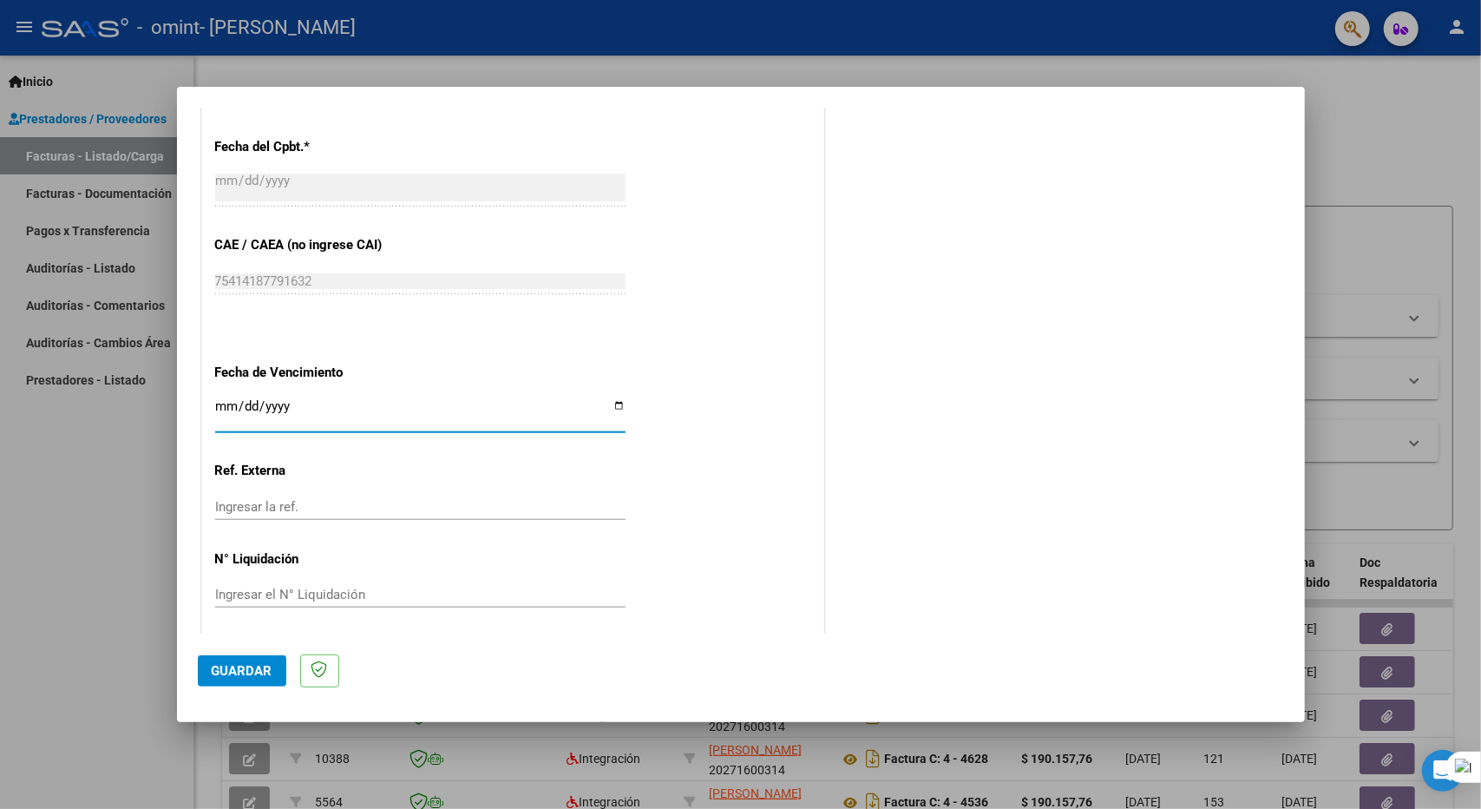
scroll to position [997, 0]
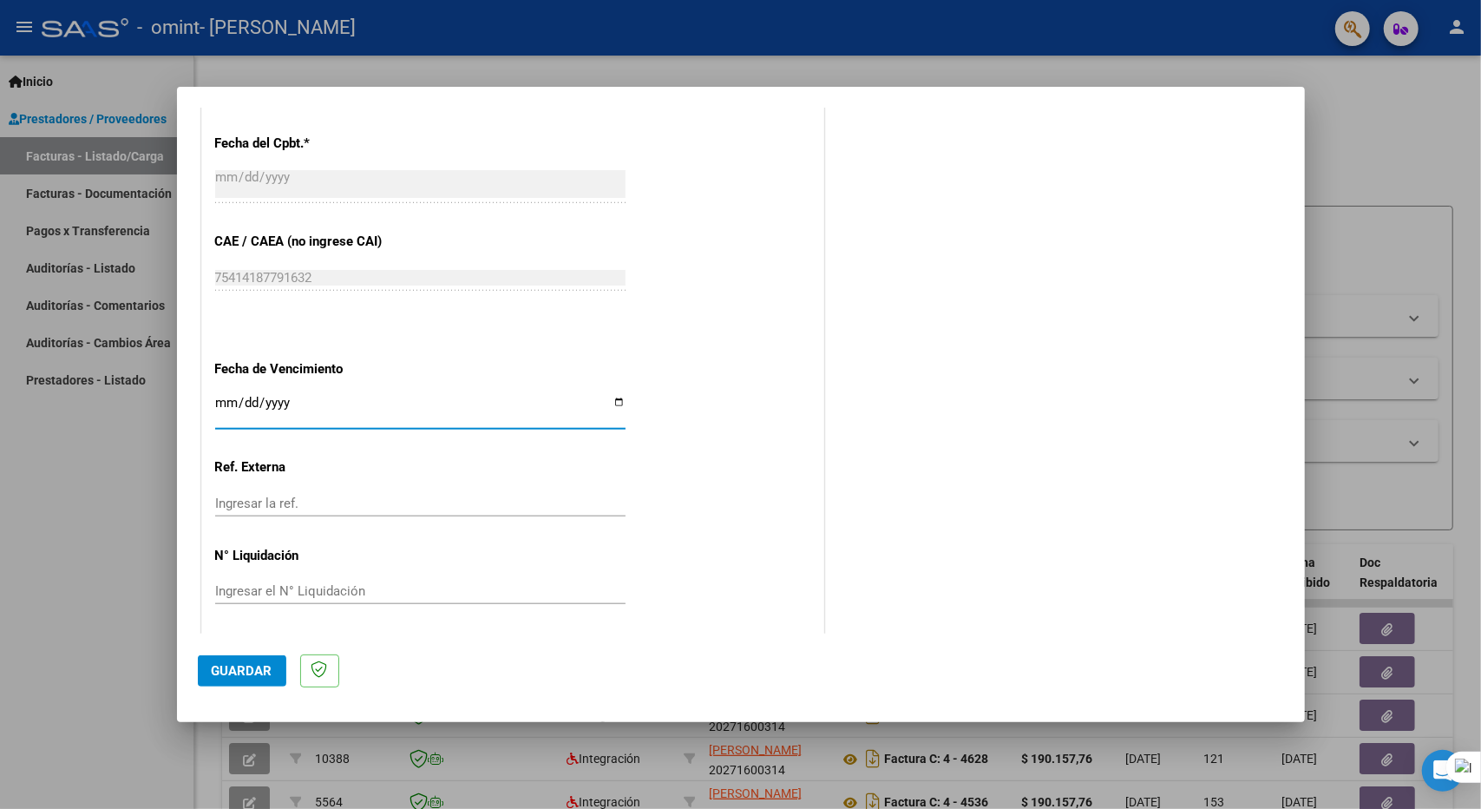
click at [248, 673] on span "Guardar" at bounding box center [242, 671] width 61 height 16
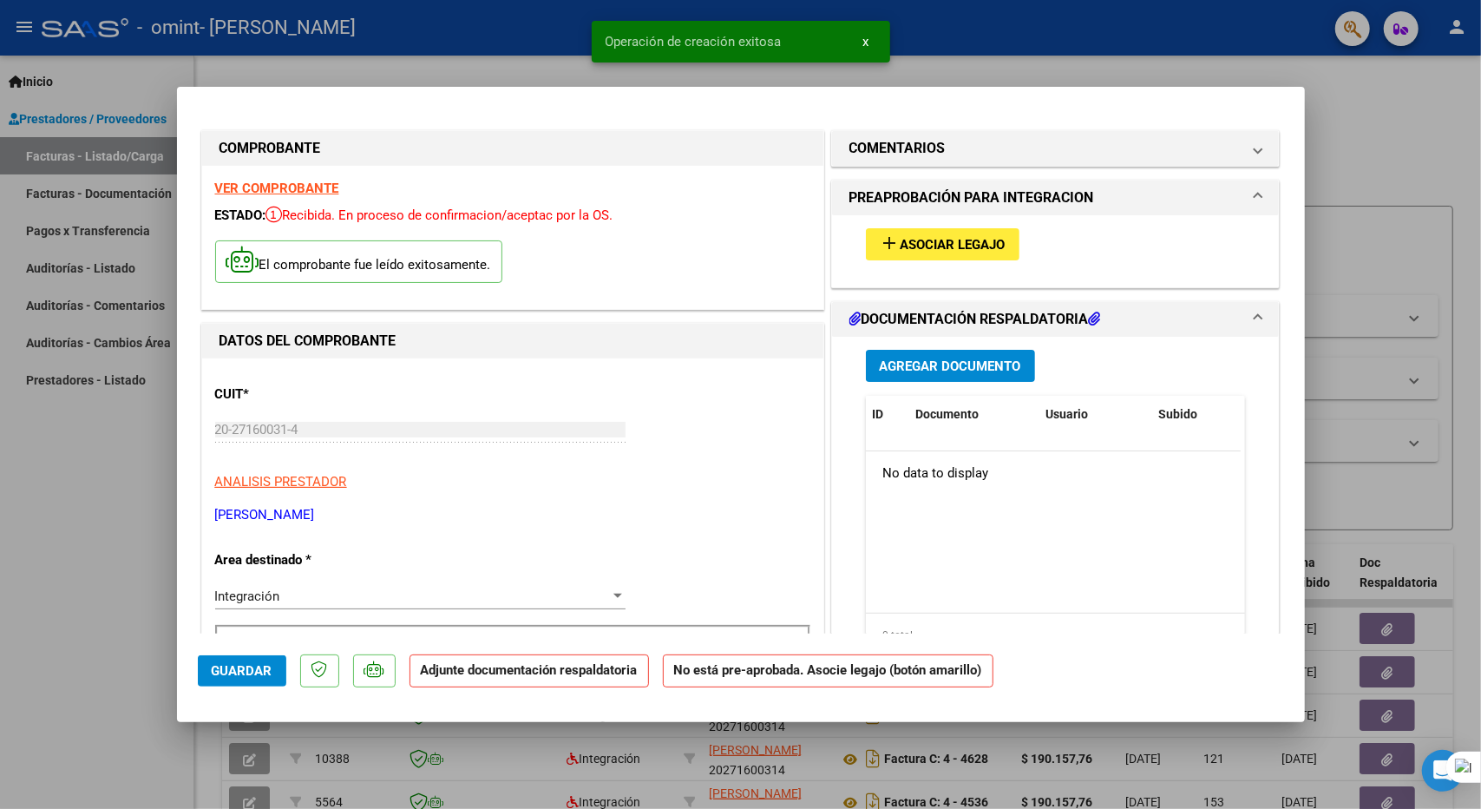
click at [901, 240] on span "Asociar Legajo" at bounding box center [953, 245] width 105 height 16
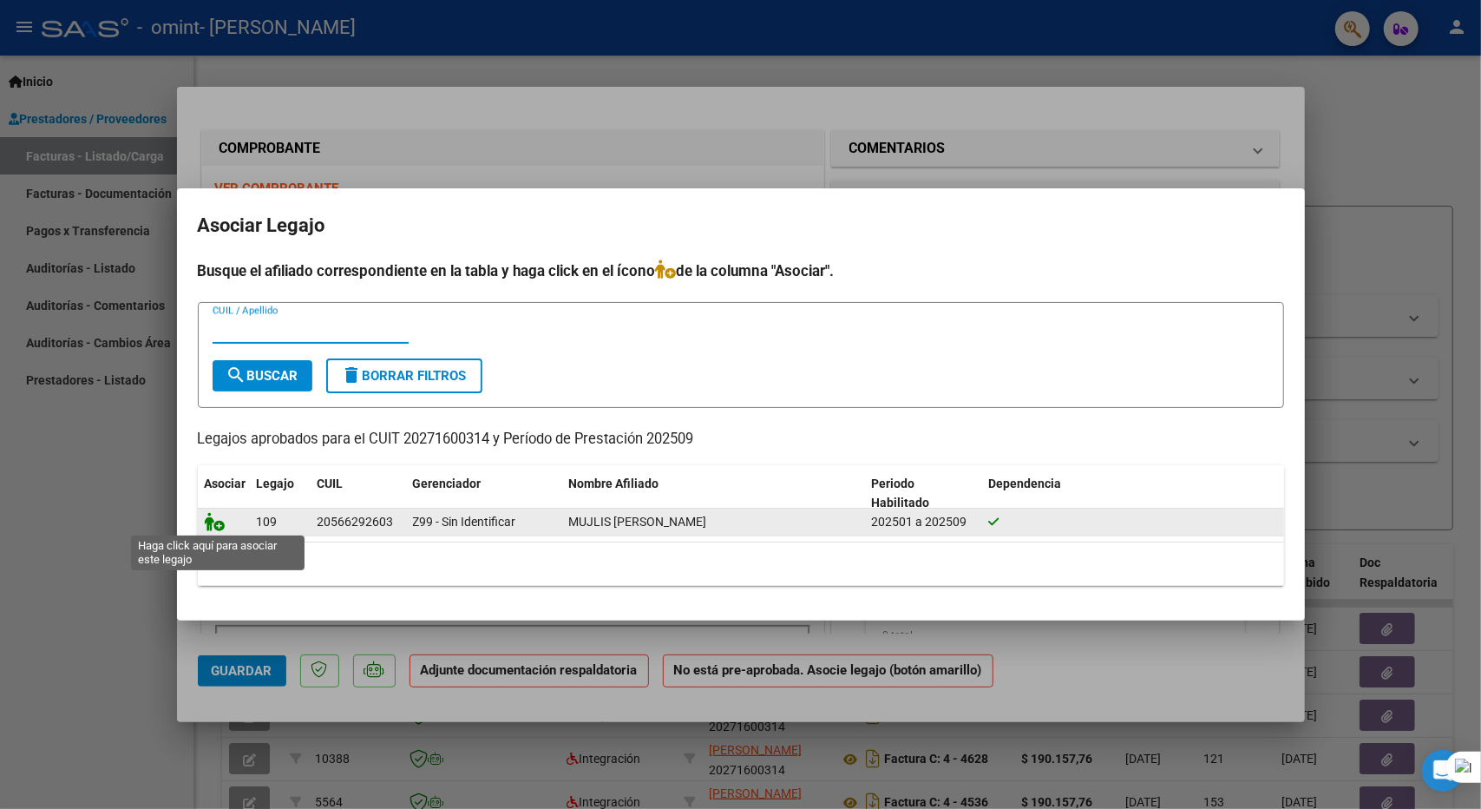
click at [215, 528] on icon at bounding box center [215, 521] width 21 height 19
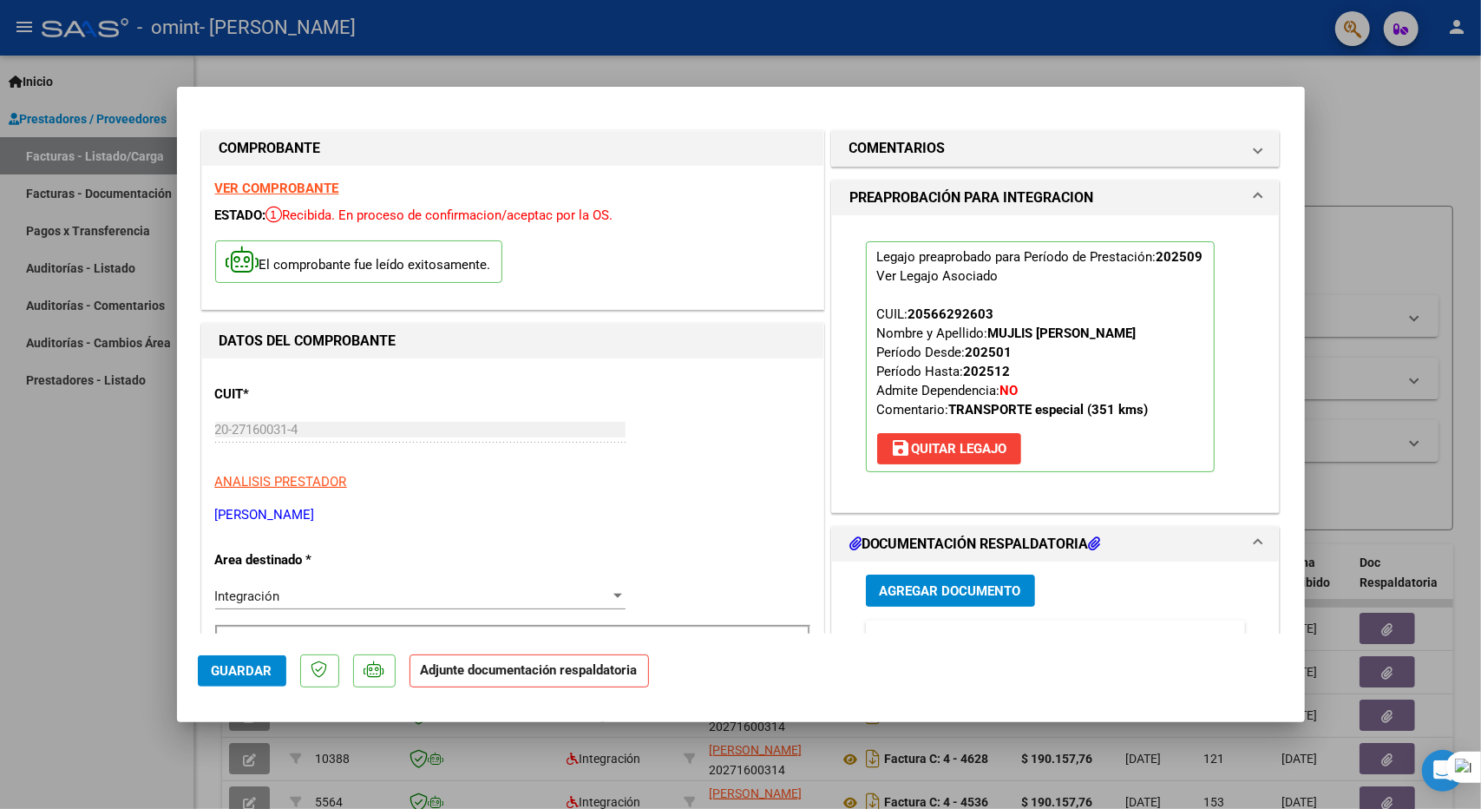
click at [942, 583] on span "Agregar Documento" at bounding box center [950, 591] width 141 height 16
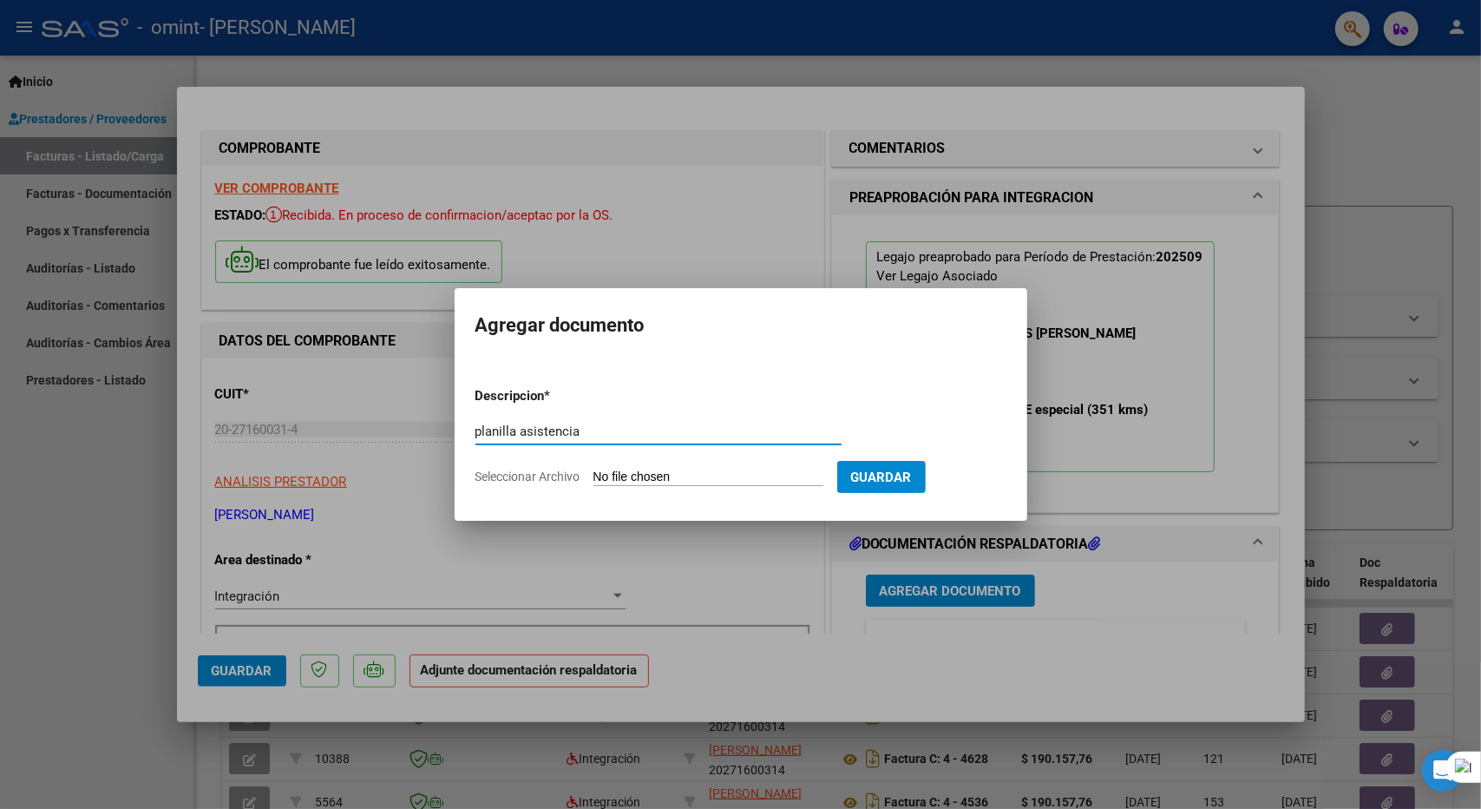
type input "planilla asistencia"
click at [683, 470] on input "Seleccionar Archivo" at bounding box center [709, 477] width 230 height 16
type input "C:\fakepath\musica [PERSON_NAME].pdf"
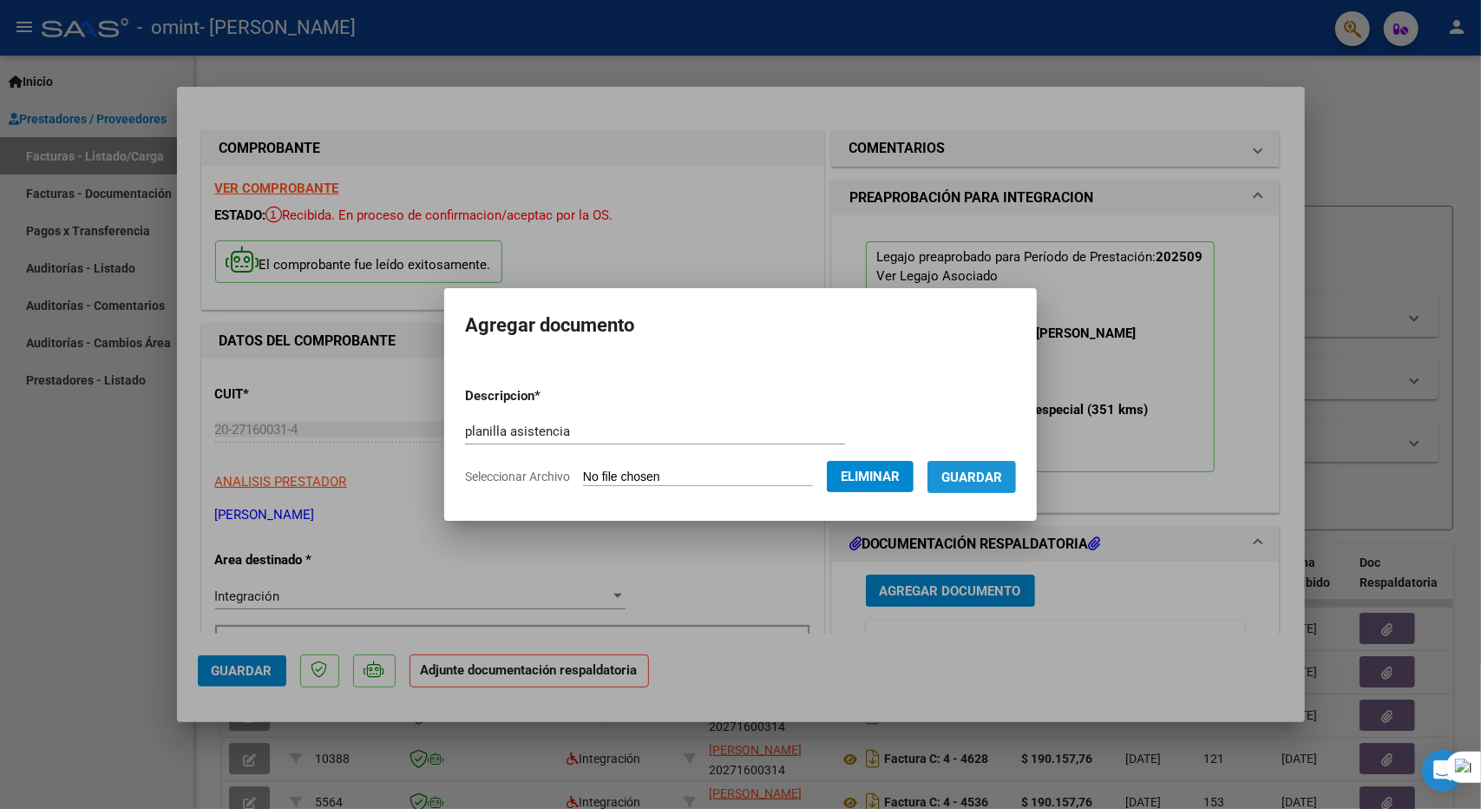
click at [1001, 476] on span "Guardar" at bounding box center [972, 477] width 61 height 16
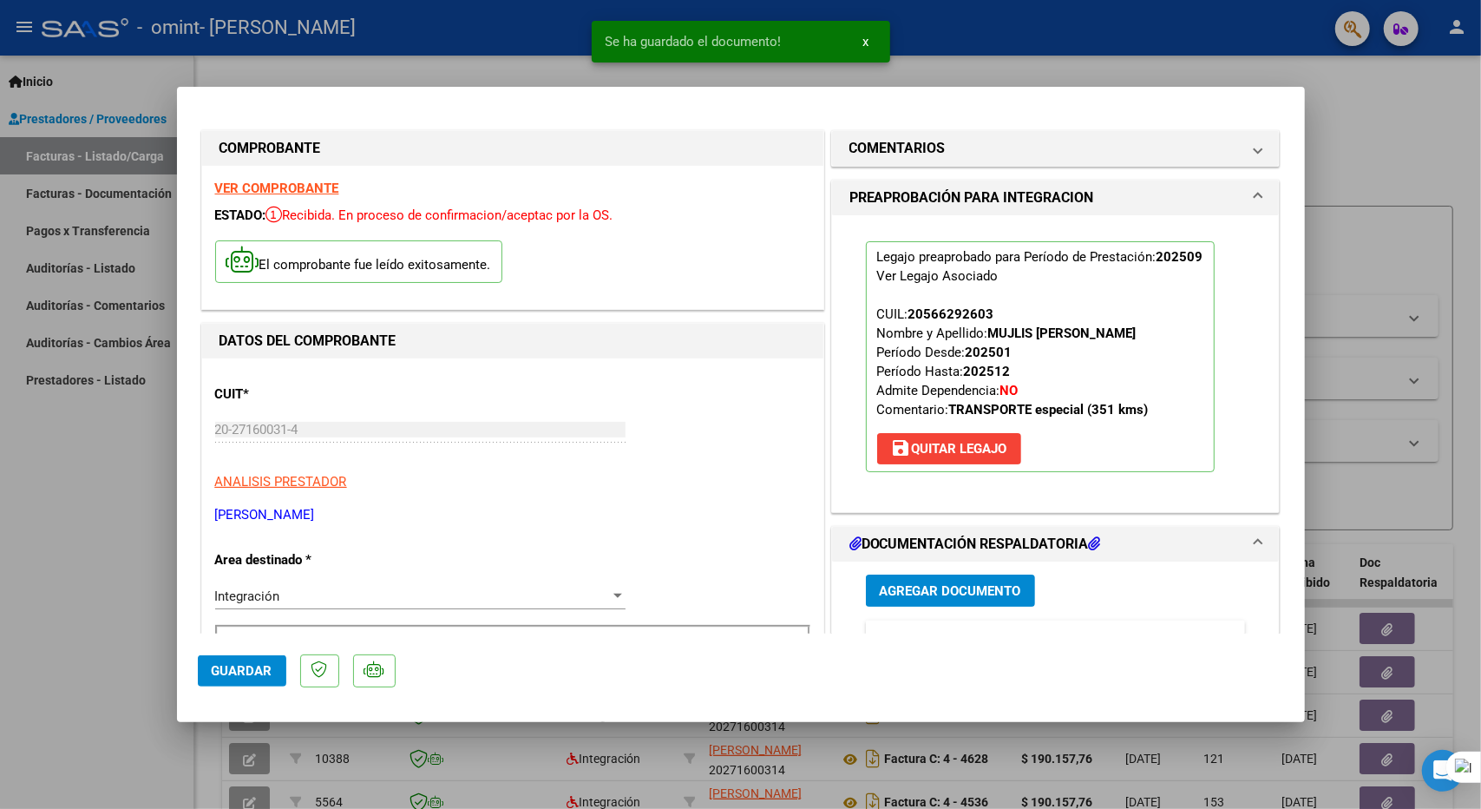
click at [986, 62] on div at bounding box center [740, 404] width 1481 height 809
